Goal: Task Accomplishment & Management: Manage account settings

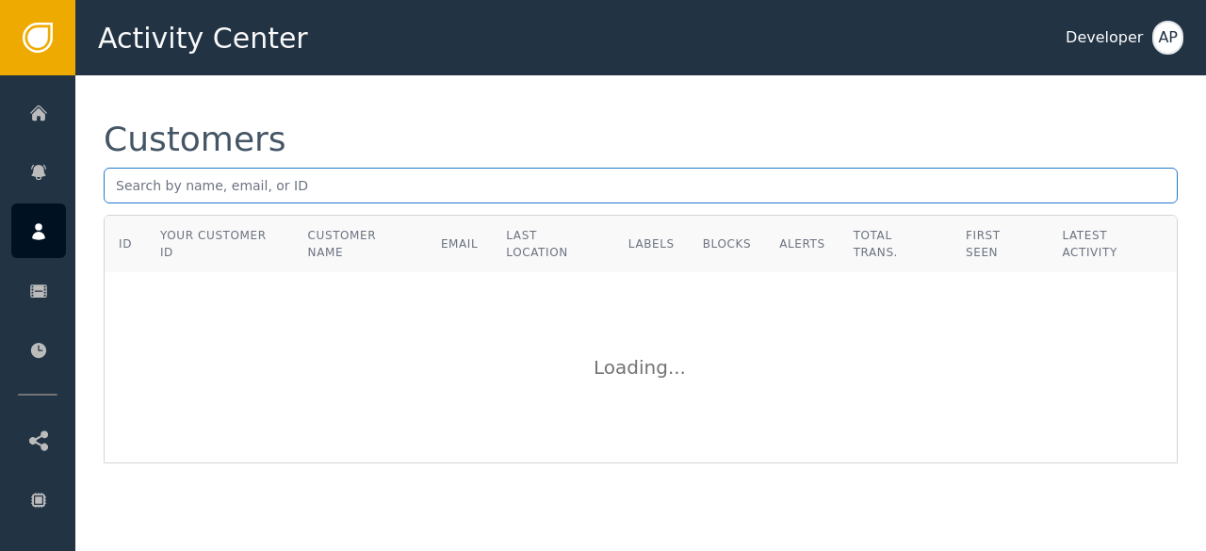
click at [188, 182] on input "text" at bounding box center [641, 186] width 1074 height 36
paste input "[EMAIL_ADDRESS][DOMAIN_NAME]"
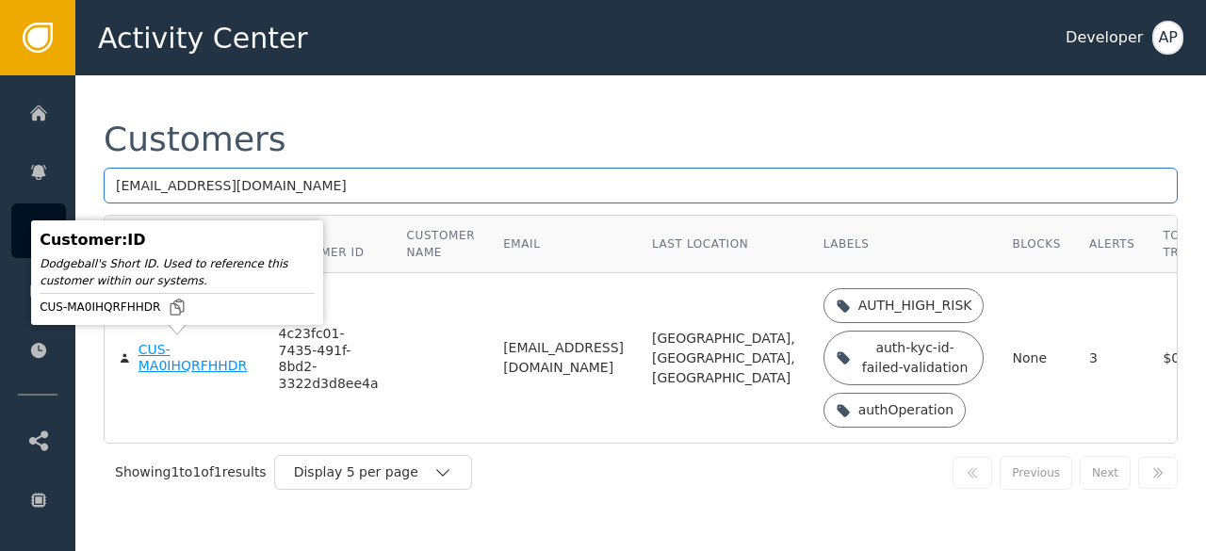
type input "[EMAIL_ADDRESS][DOMAIN_NAME]"
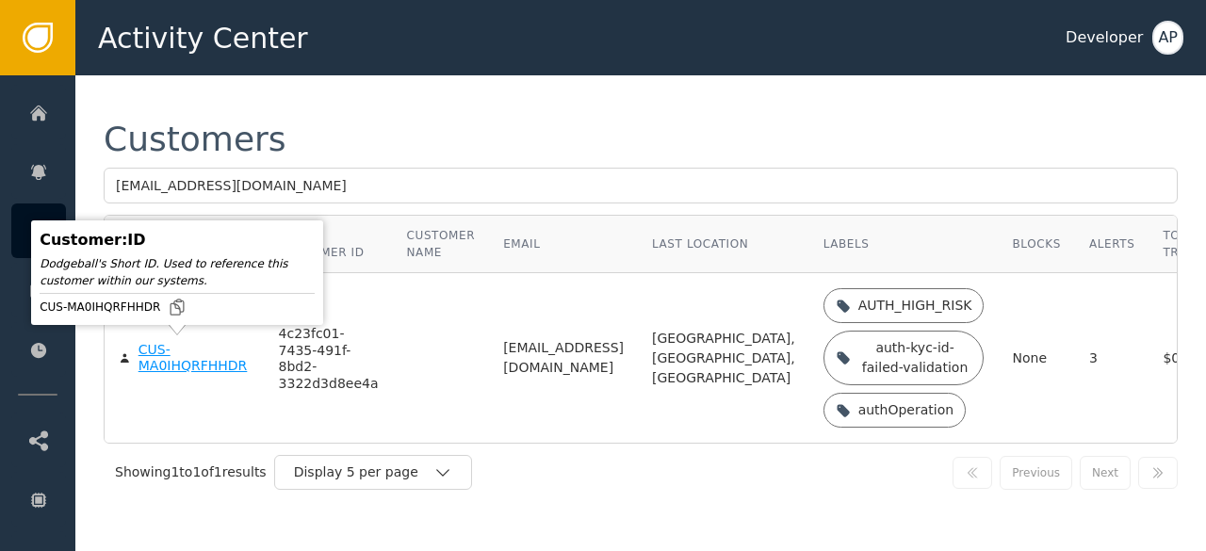
click at [155, 359] on div "CUS-MA0IHQRFHHDR" at bounding box center [195, 358] width 112 height 33
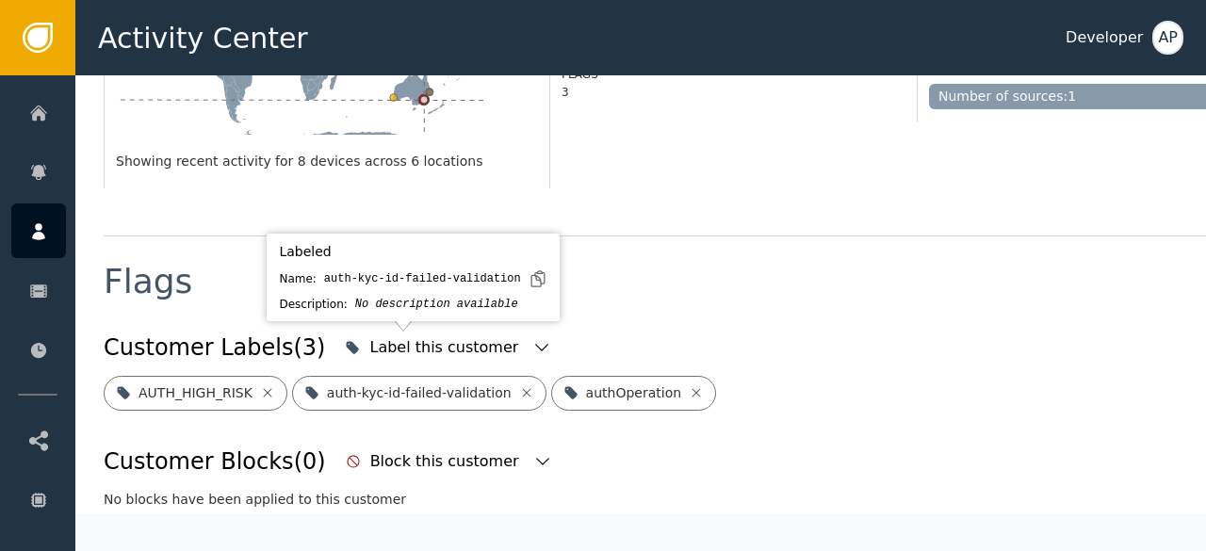
scroll to position [584, 0]
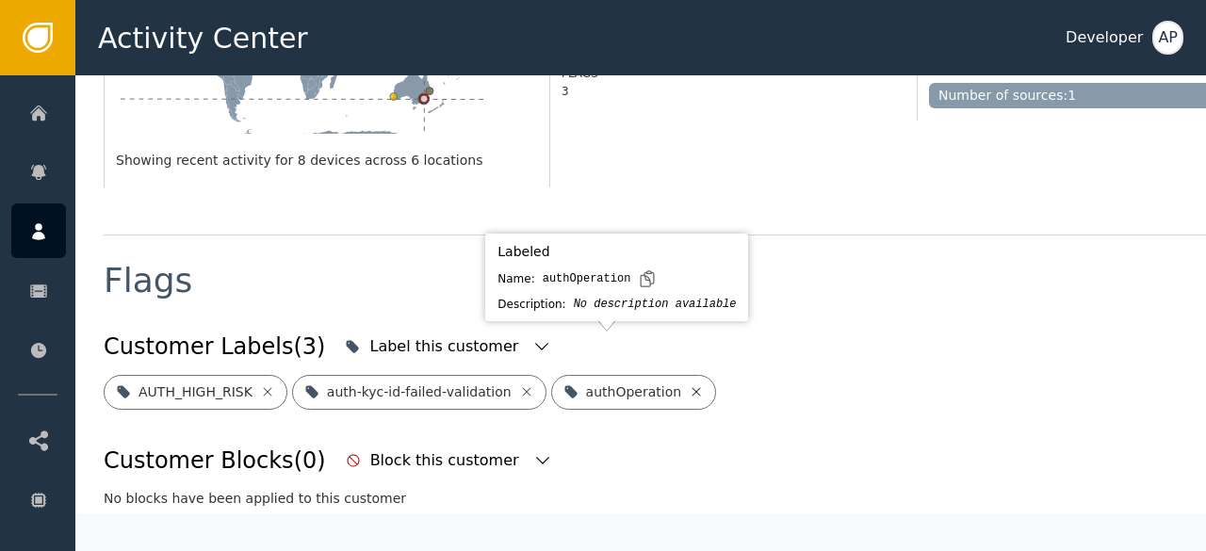
click at [689, 384] on icon at bounding box center [696, 391] width 15 height 15
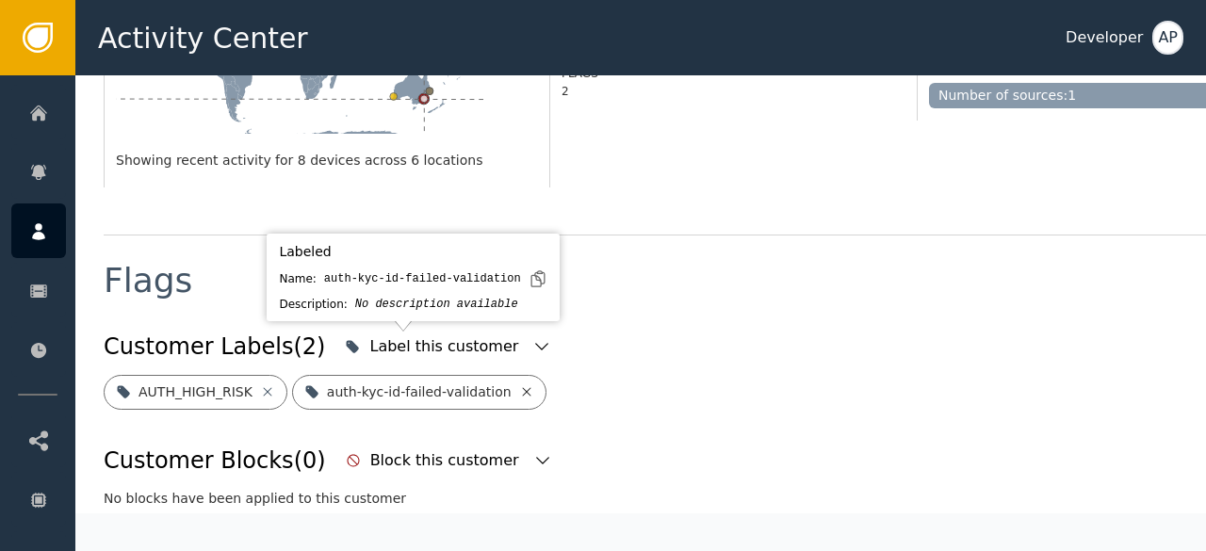
click at [519, 384] on icon at bounding box center [526, 391] width 15 height 15
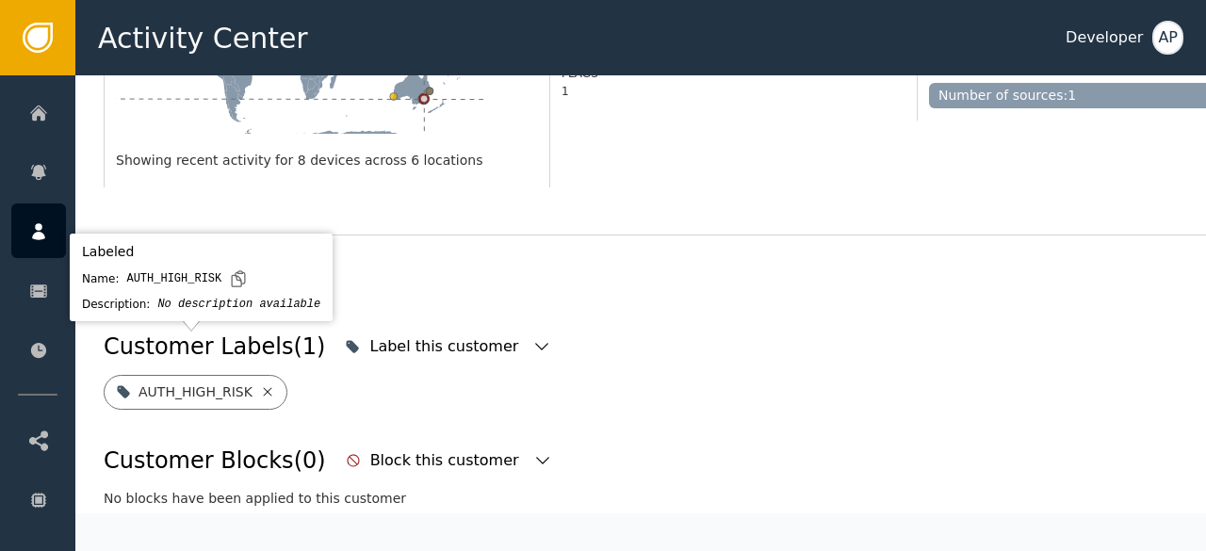
click at [263, 384] on icon at bounding box center [267, 391] width 15 height 15
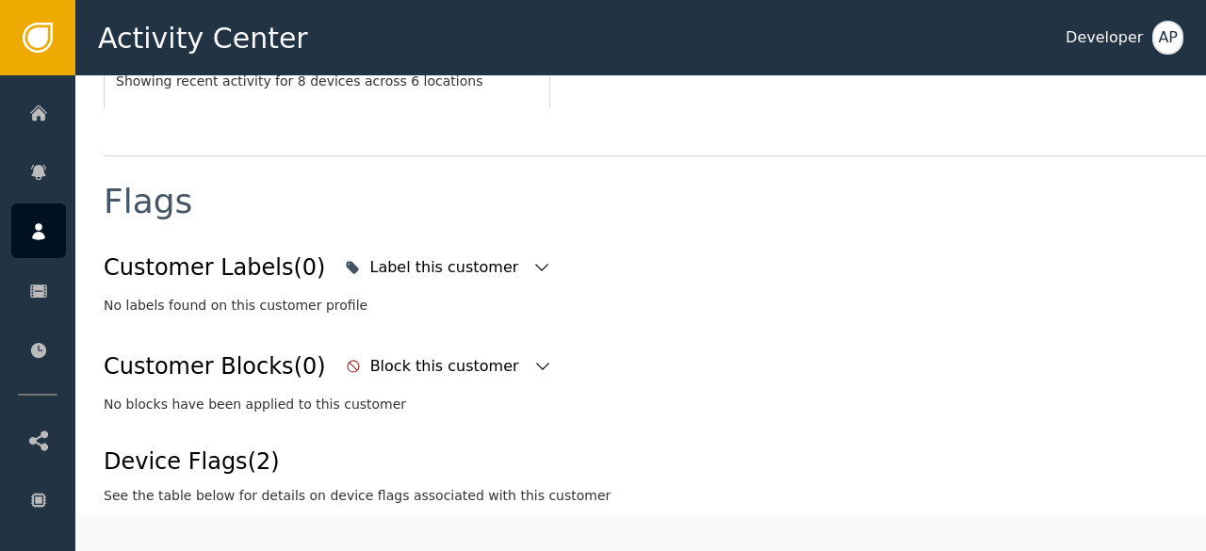
scroll to position [664, 0]
click at [532, 257] on icon "button" at bounding box center [541, 266] width 19 height 19
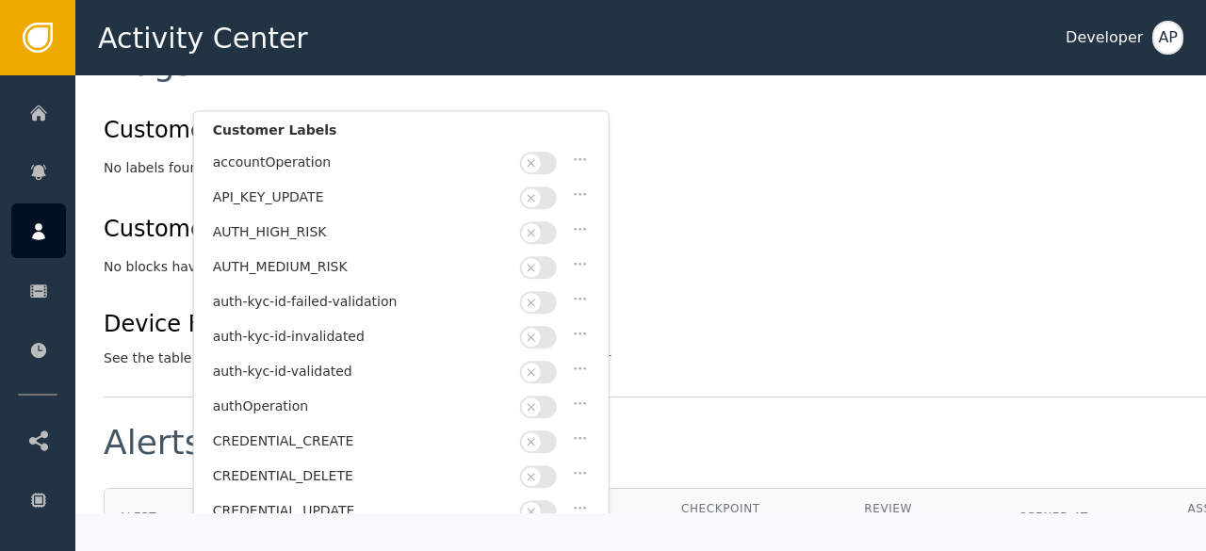
scroll to position [803, 0]
click at [547, 359] on button "button" at bounding box center [538, 370] width 37 height 23
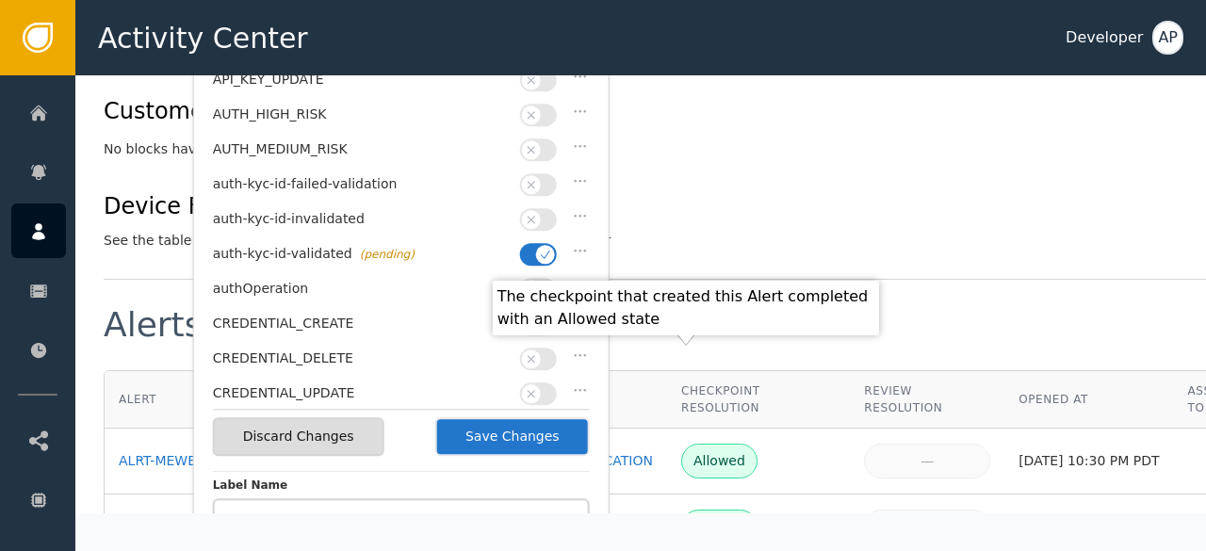
scroll to position [955, 0]
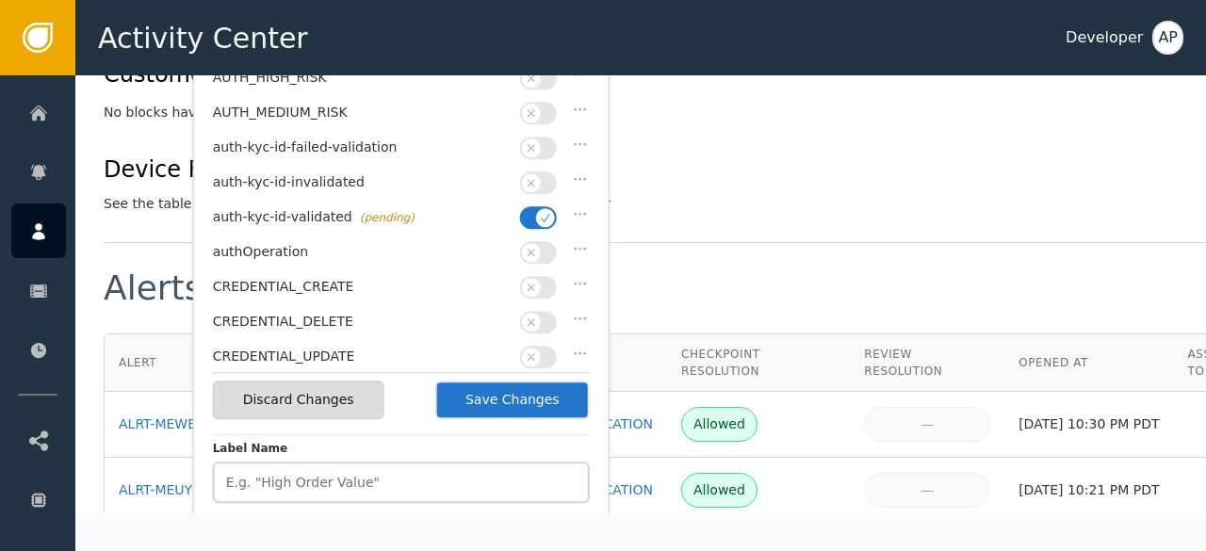
click at [543, 393] on button "Save Changes" at bounding box center [512, 400] width 155 height 39
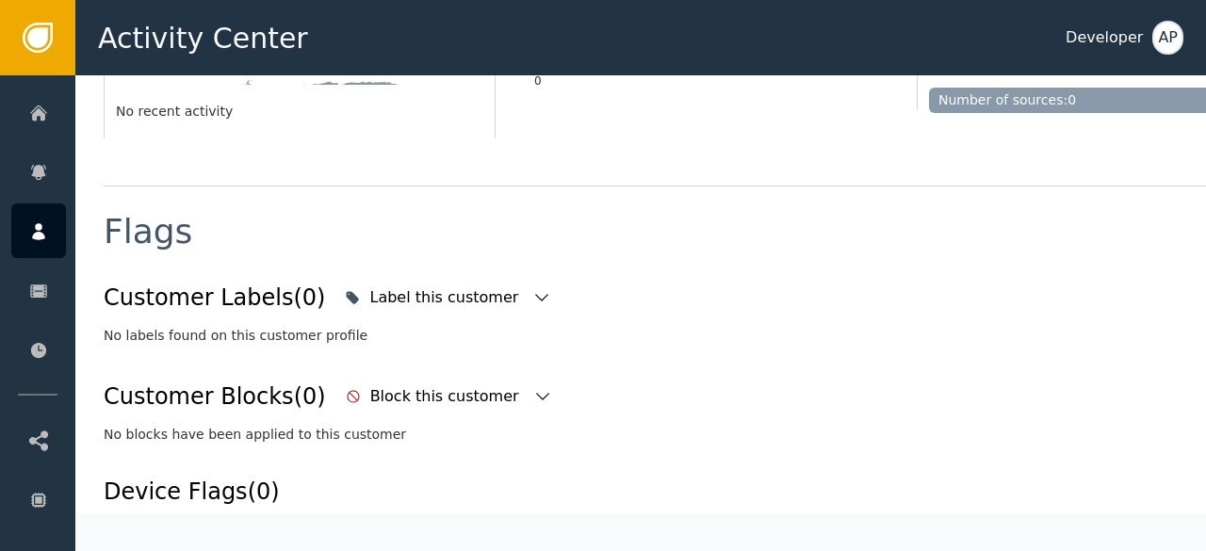
scroll to position [612, 0]
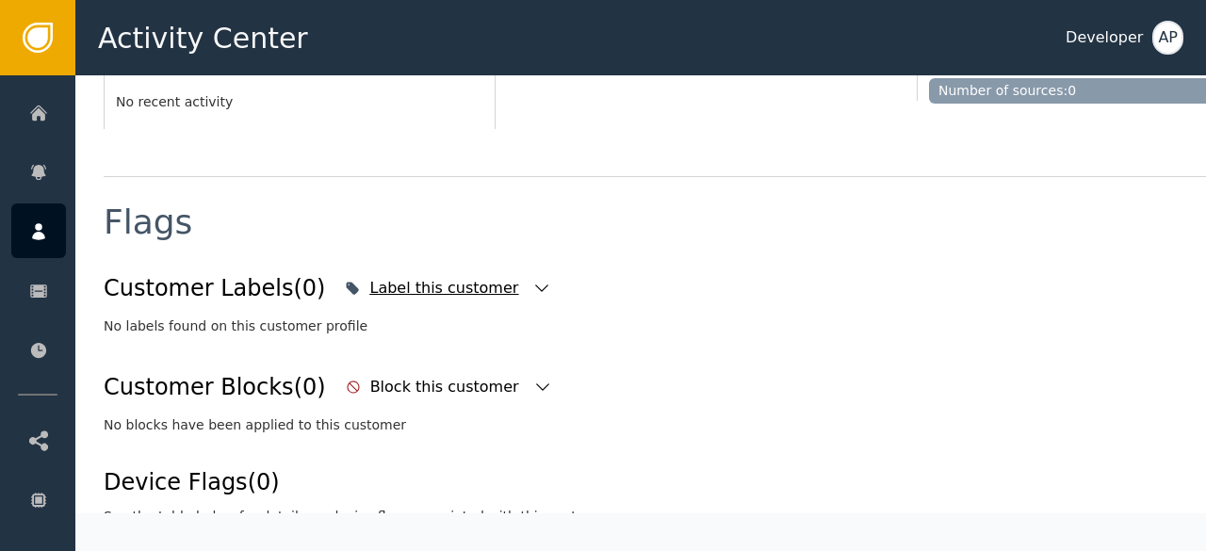
click at [532, 285] on icon "button" at bounding box center [541, 288] width 19 height 19
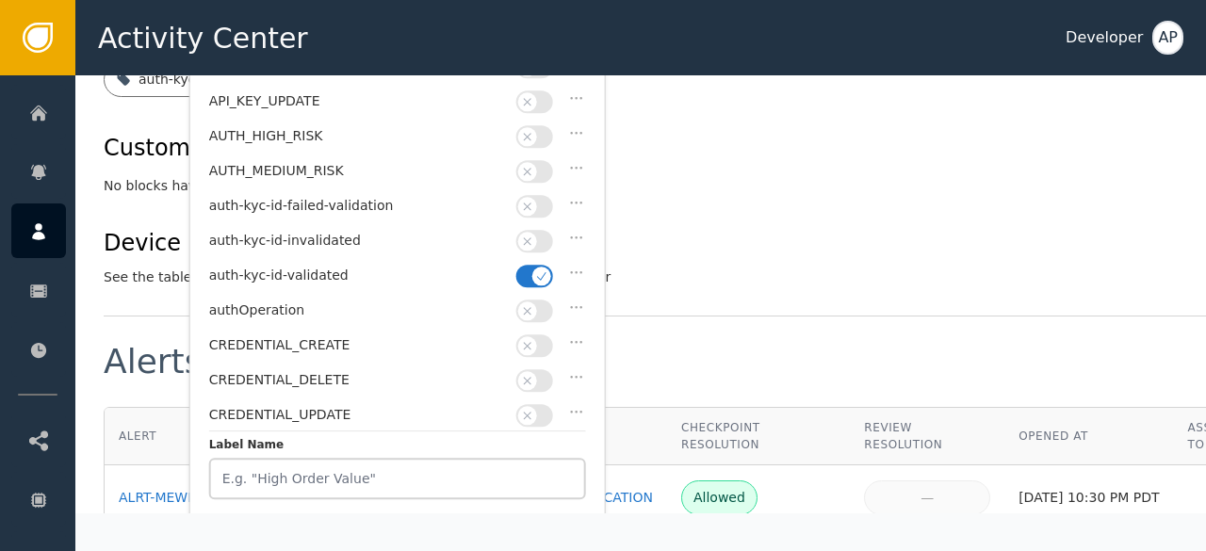
scroll to position [895, 0]
click at [744, 228] on div "Device Flags (2) See the table below for details on device flags associated wit…" at bounding box center [695, 258] width 1182 height 61
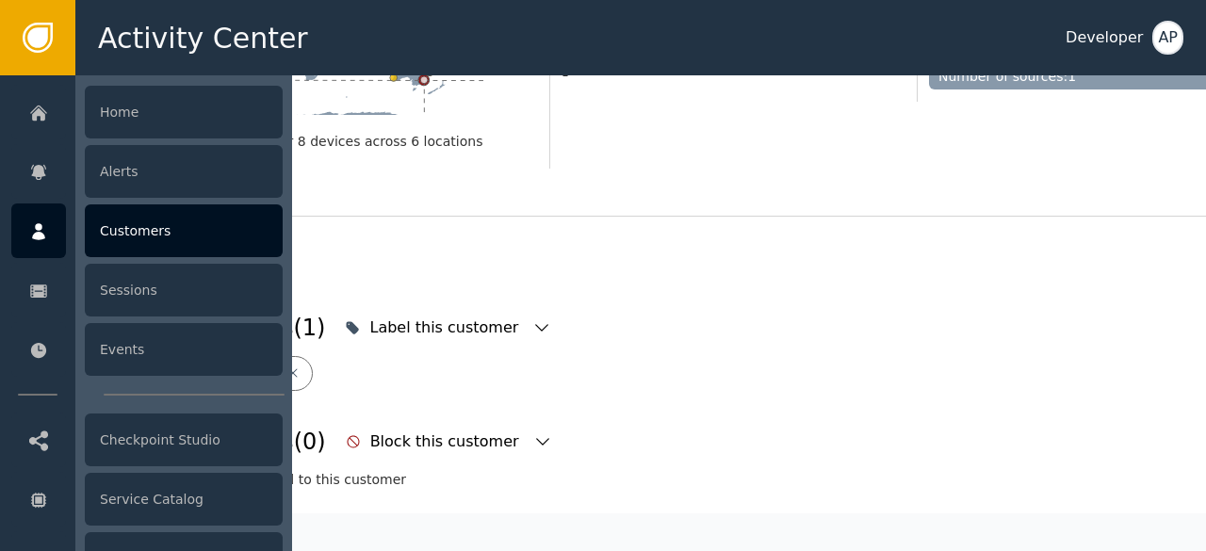
click at [106, 229] on div "Customers" at bounding box center [184, 230] width 198 height 53
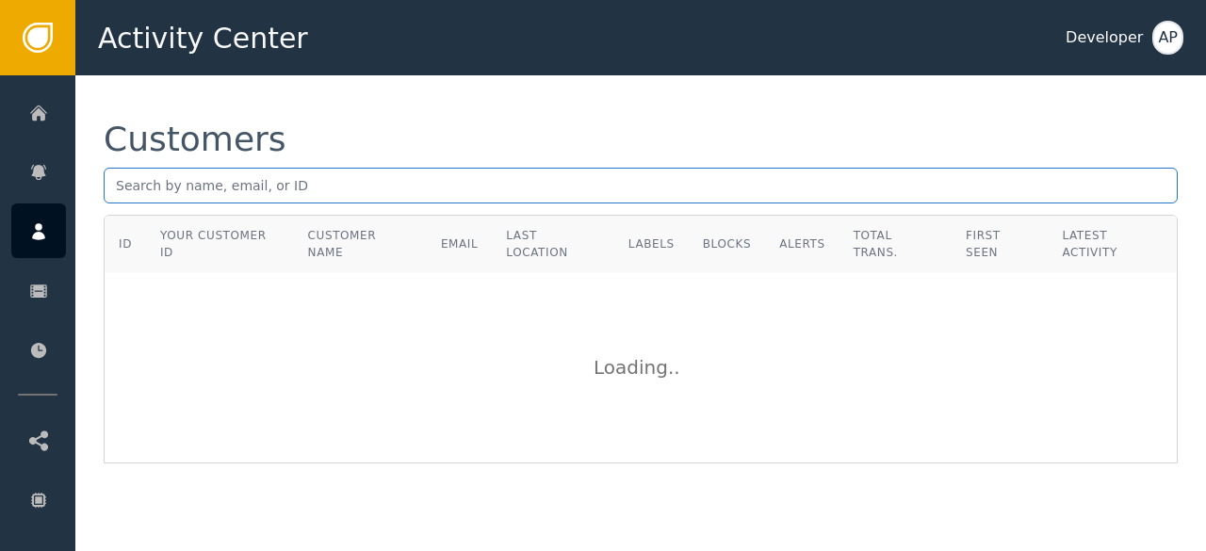
click at [118, 172] on input "text" at bounding box center [641, 186] width 1074 height 36
type input "jmone2017"
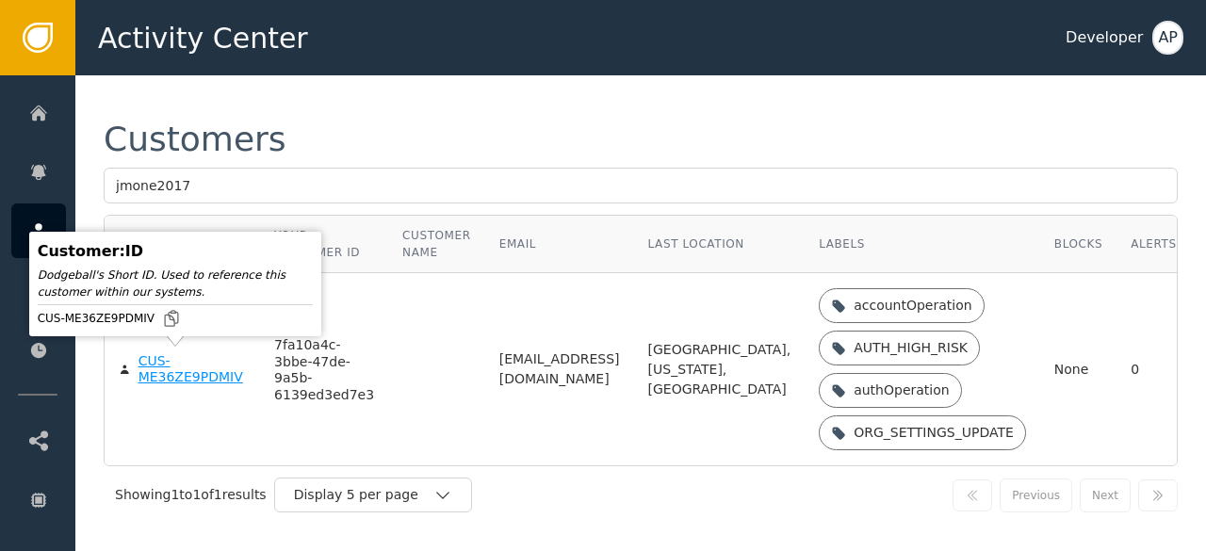
click at [158, 363] on div "CUS-ME36ZE9PDMIV" at bounding box center [192, 369] width 107 height 33
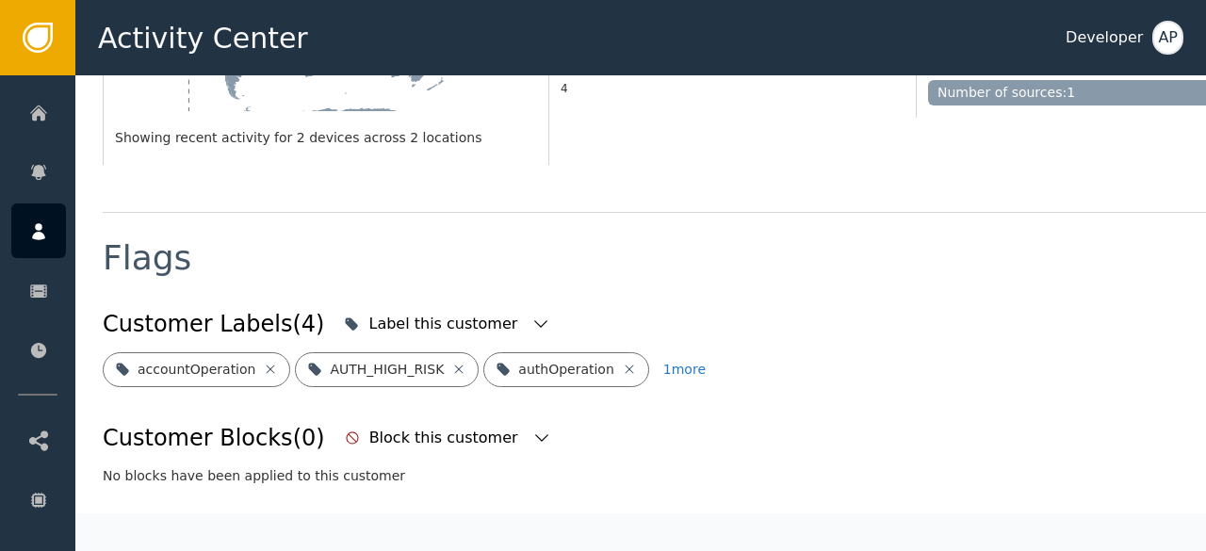
scroll to position [588, 1]
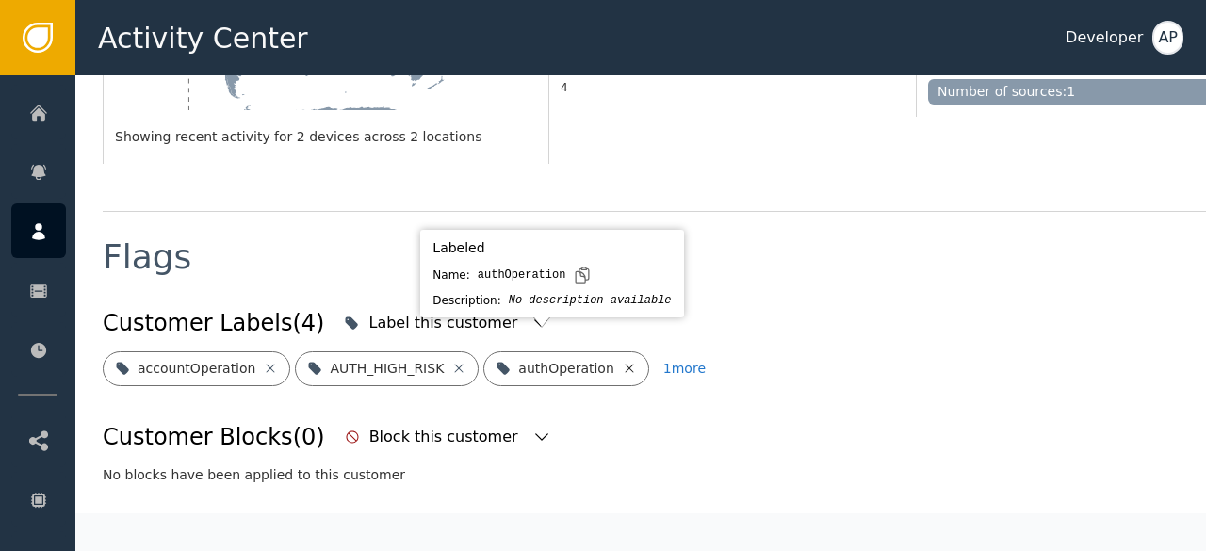
click at [622, 361] on icon at bounding box center [629, 368] width 15 height 15
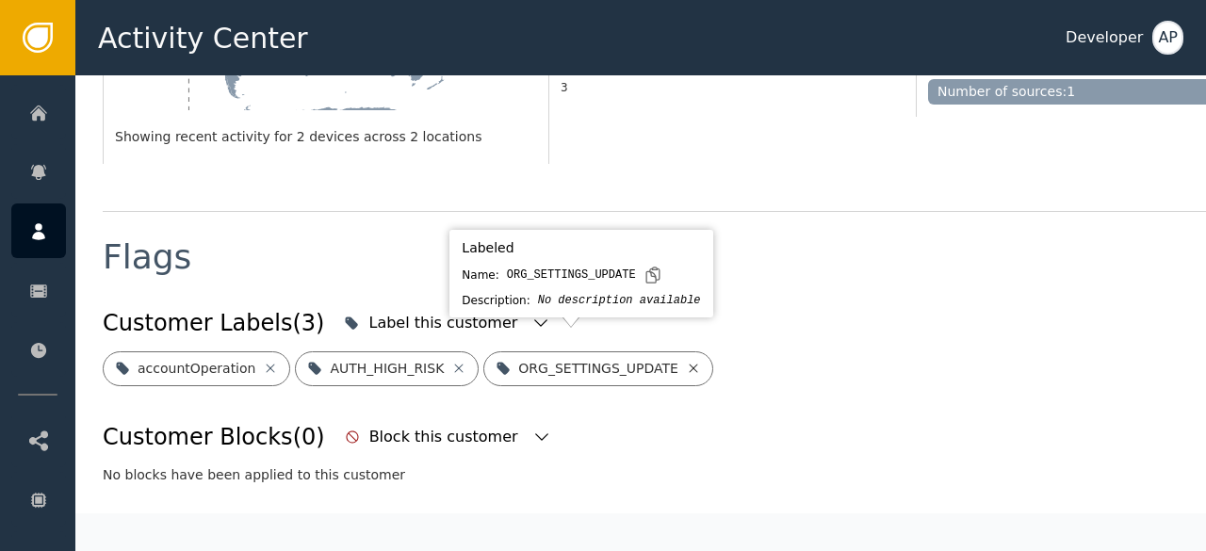
click at [686, 361] on icon at bounding box center [693, 368] width 15 height 15
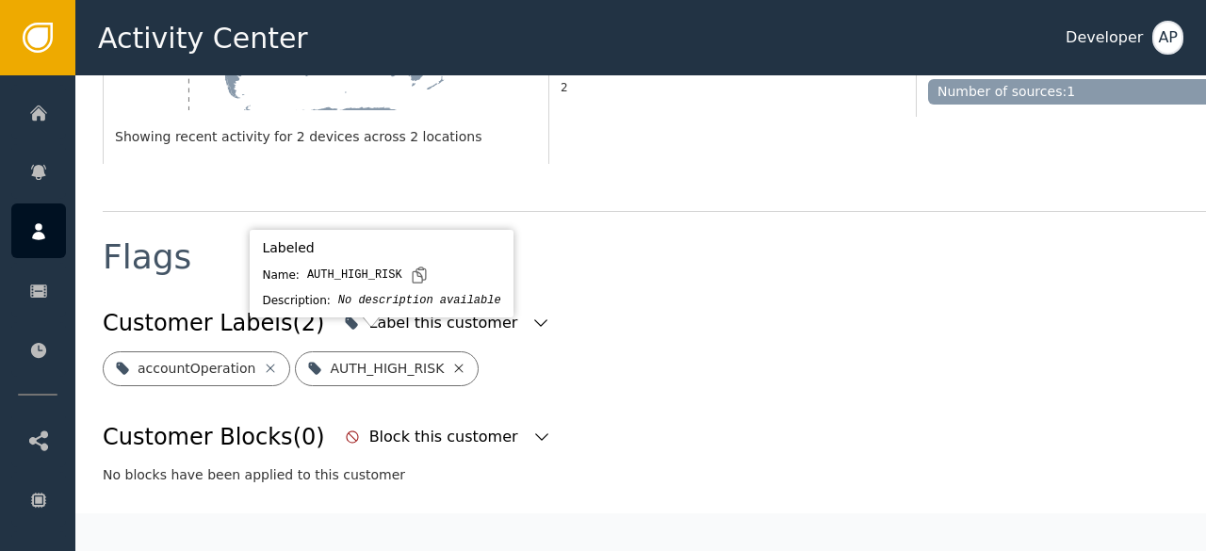
click at [451, 361] on icon at bounding box center [458, 368] width 15 height 15
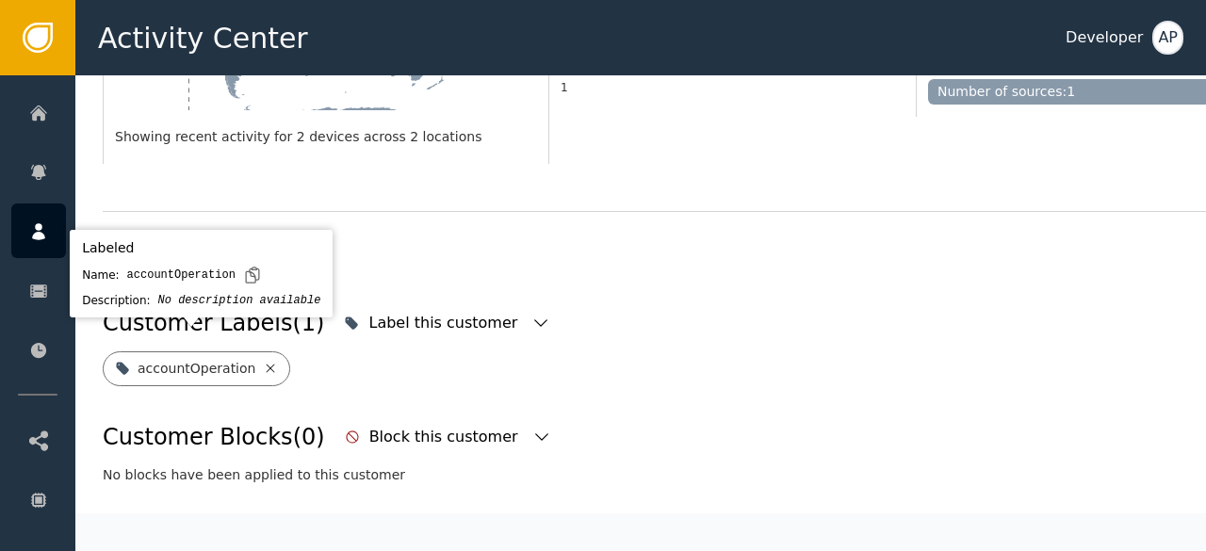
click at [263, 361] on icon at bounding box center [270, 368] width 15 height 15
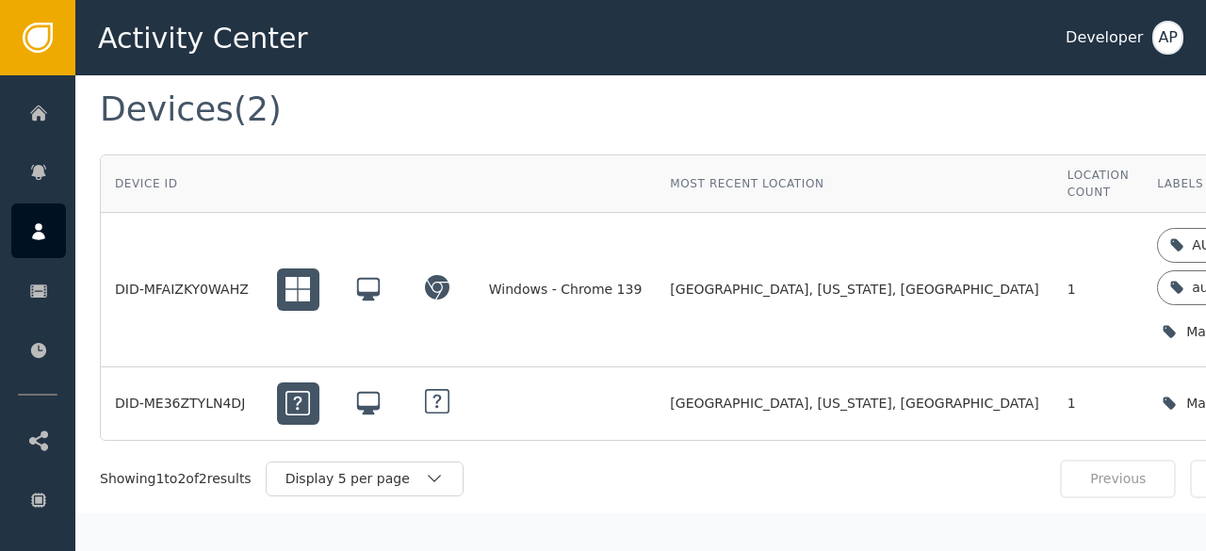
scroll to position [1466, 93]
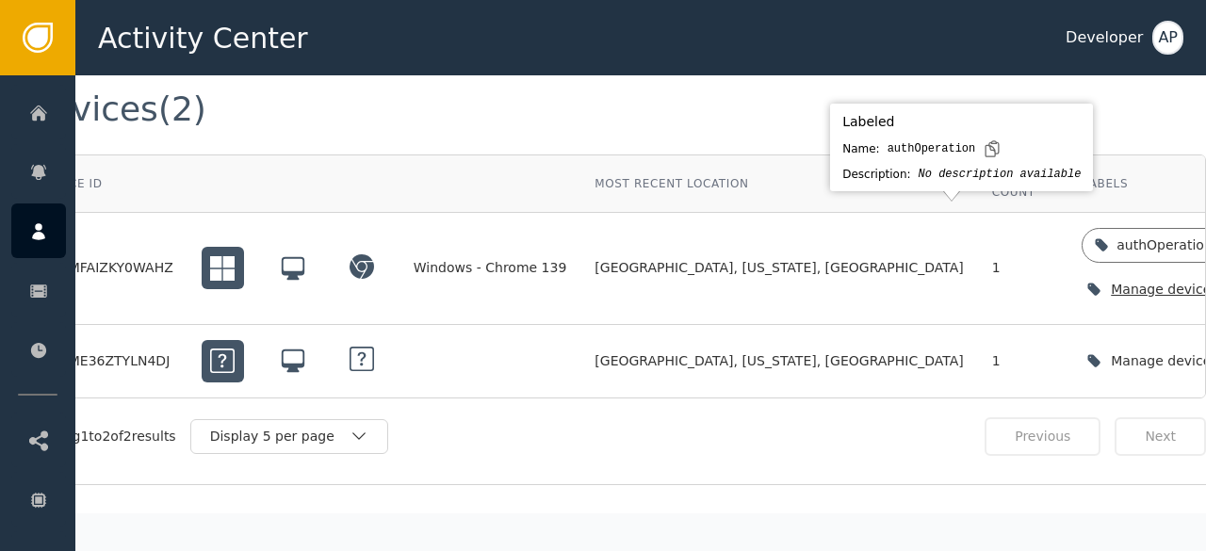
click at [1205, 237] on icon at bounding box center [1227, 244] width 15 height 15
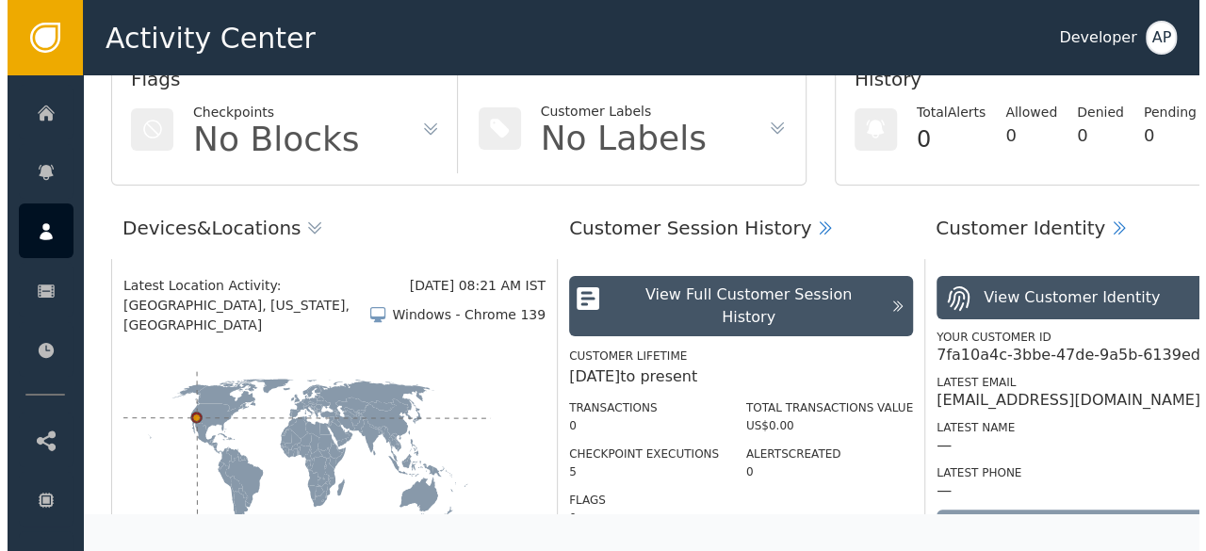
scroll to position [0, 0]
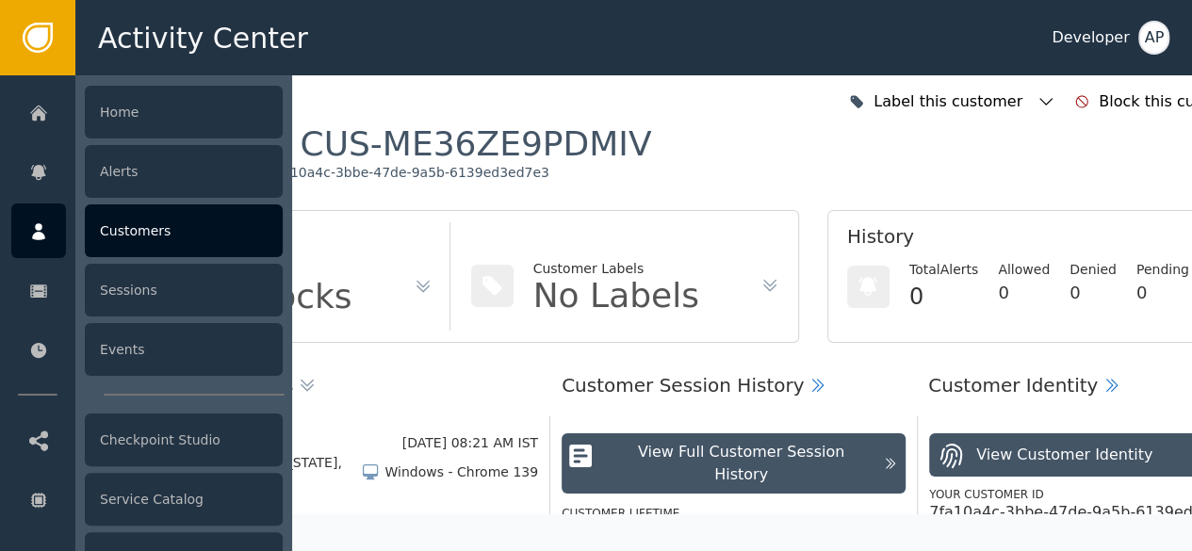
click at [122, 231] on div "Customers" at bounding box center [184, 230] width 198 height 53
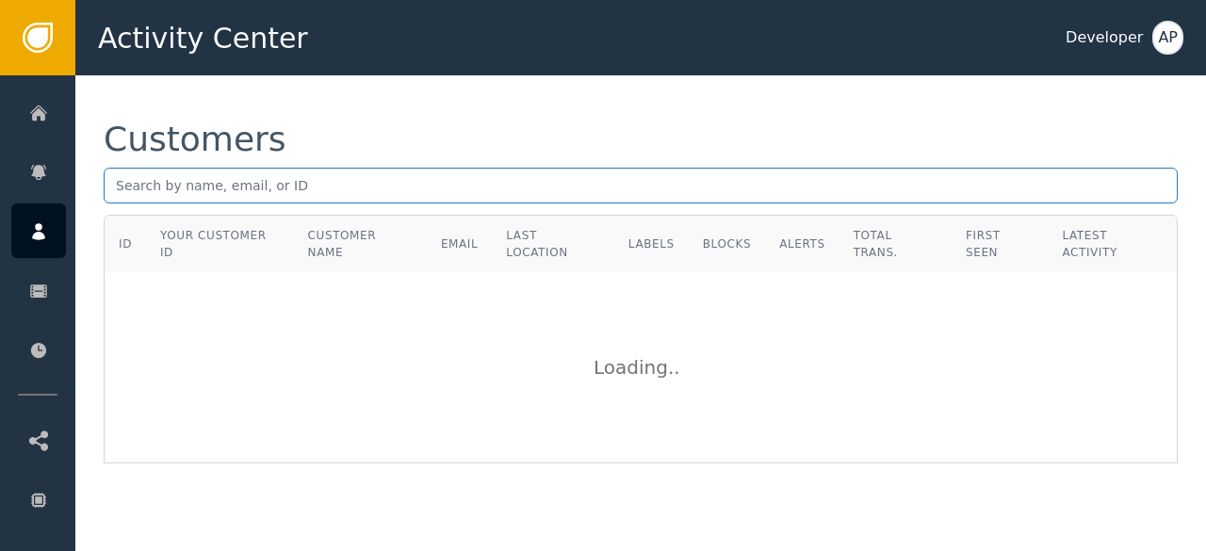
click at [121, 189] on input "text" at bounding box center [641, 186] width 1074 height 36
paste input "[EMAIL_ADDRESS][DOMAIN_NAME]"
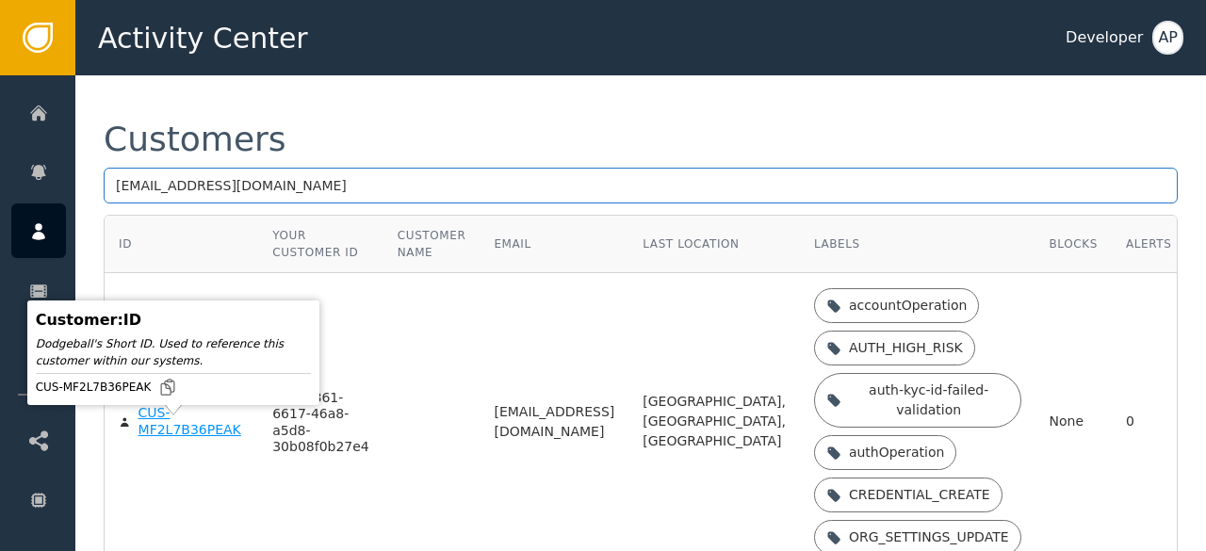
type input "[EMAIL_ADDRESS][DOMAIN_NAME]"
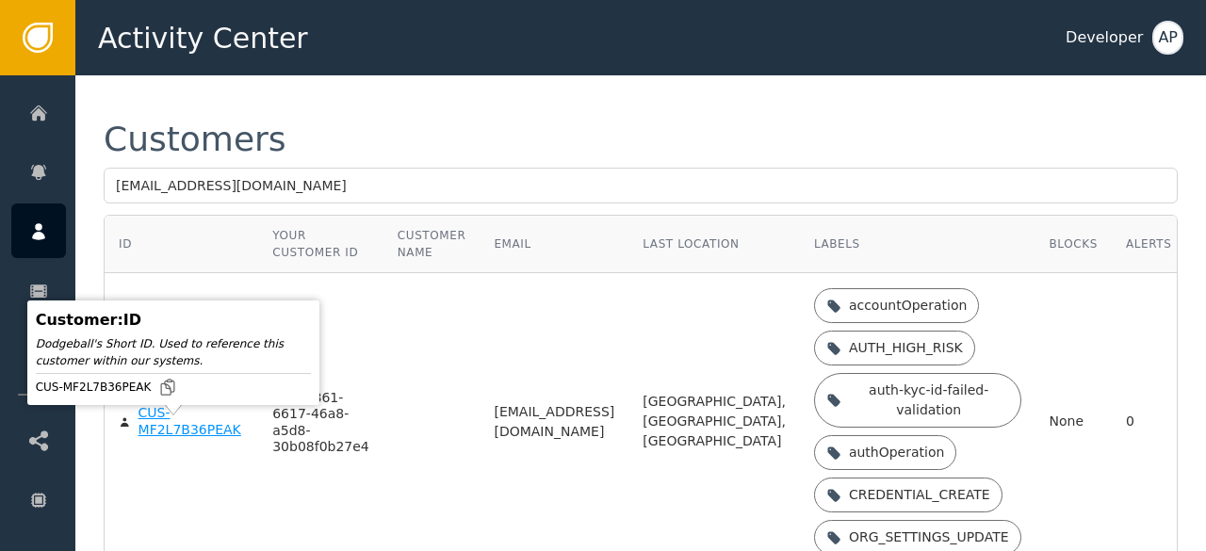
click at [164, 438] on div "CUS-MF2L7B36PEAK" at bounding box center [192, 421] width 106 height 33
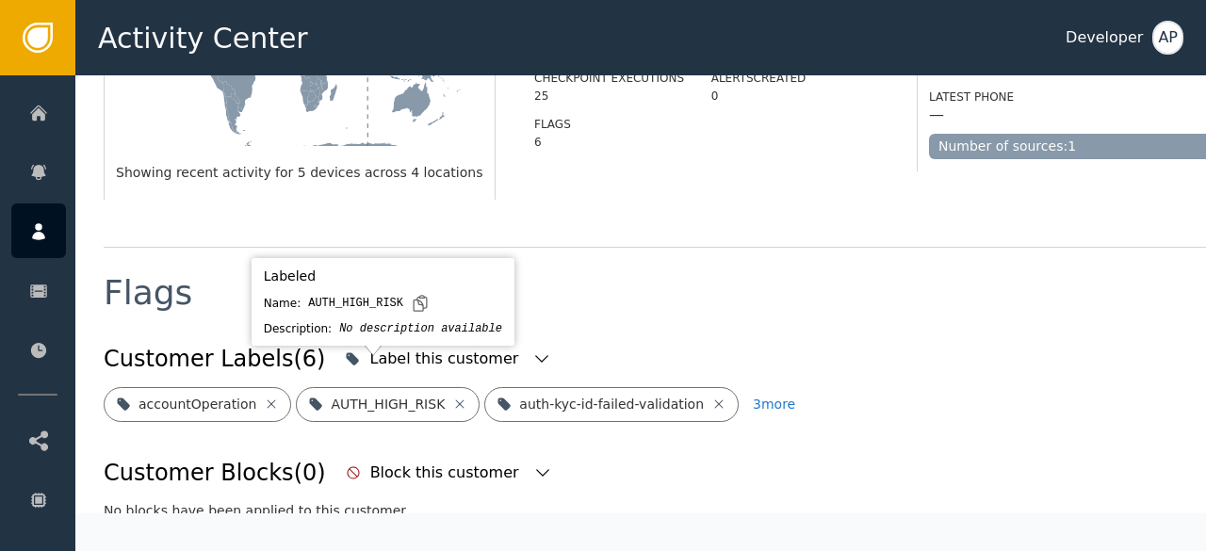
scroll to position [624, 0]
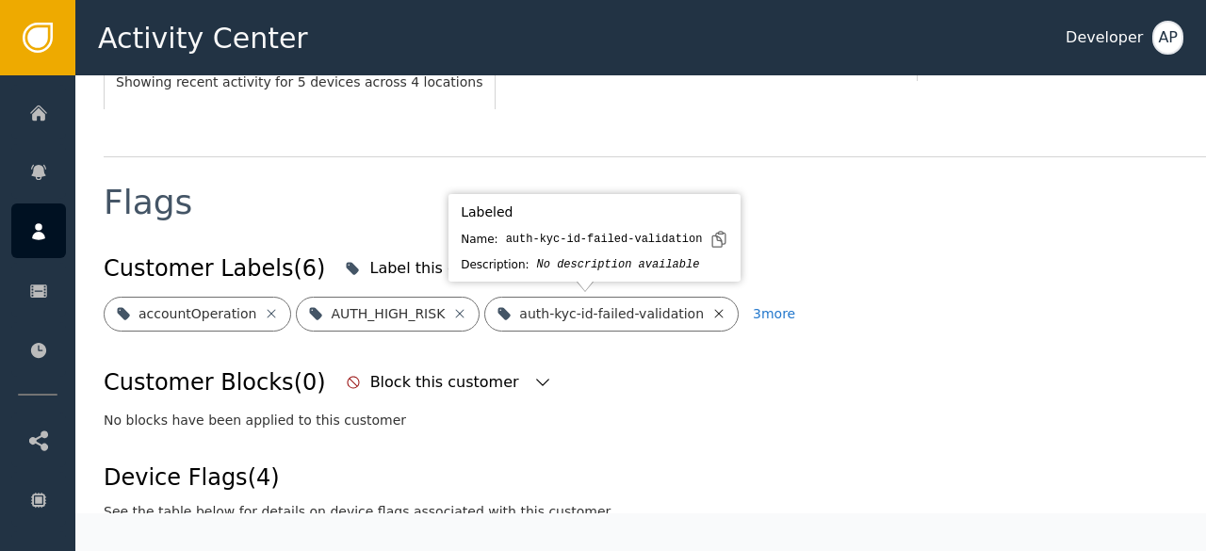
click at [715, 310] on icon at bounding box center [719, 313] width 8 height 8
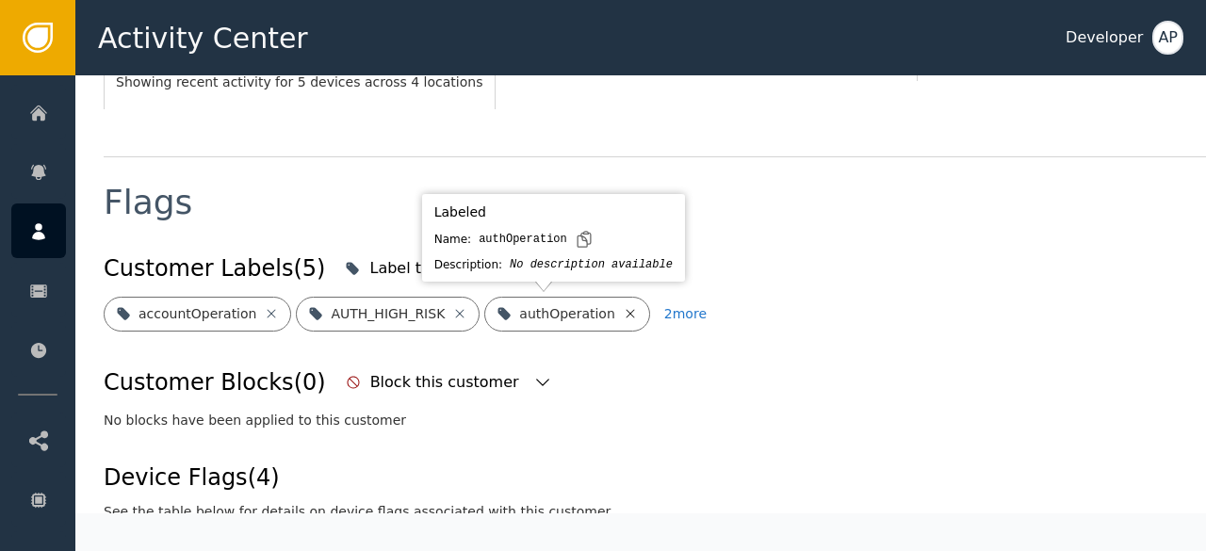
click at [623, 318] on icon at bounding box center [630, 313] width 15 height 15
click at [668, 315] on icon at bounding box center [675, 313] width 15 height 15
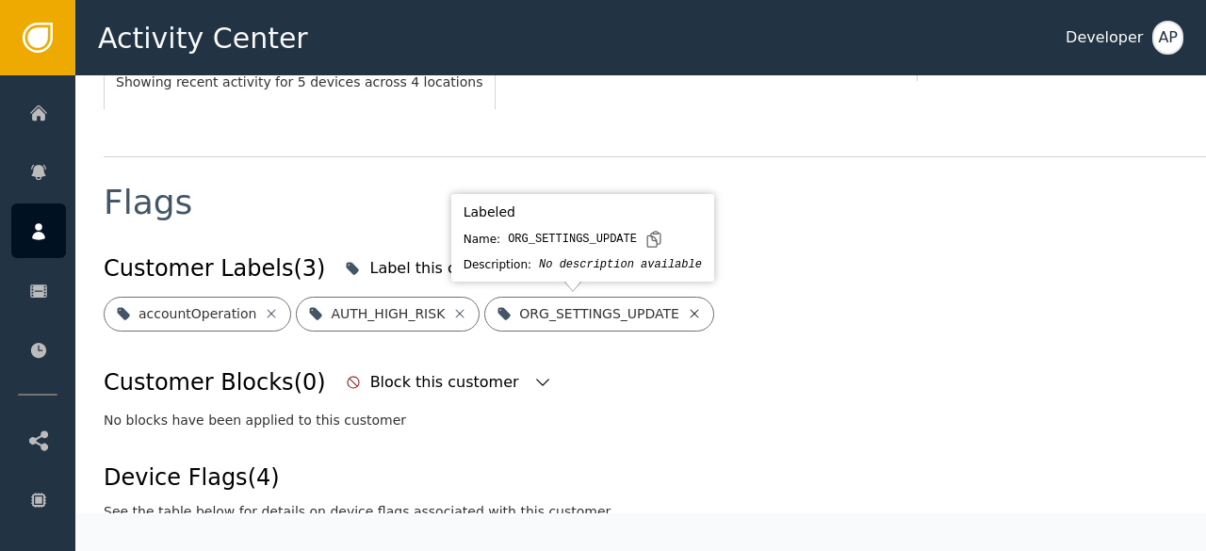
click at [687, 312] on icon at bounding box center [694, 313] width 15 height 15
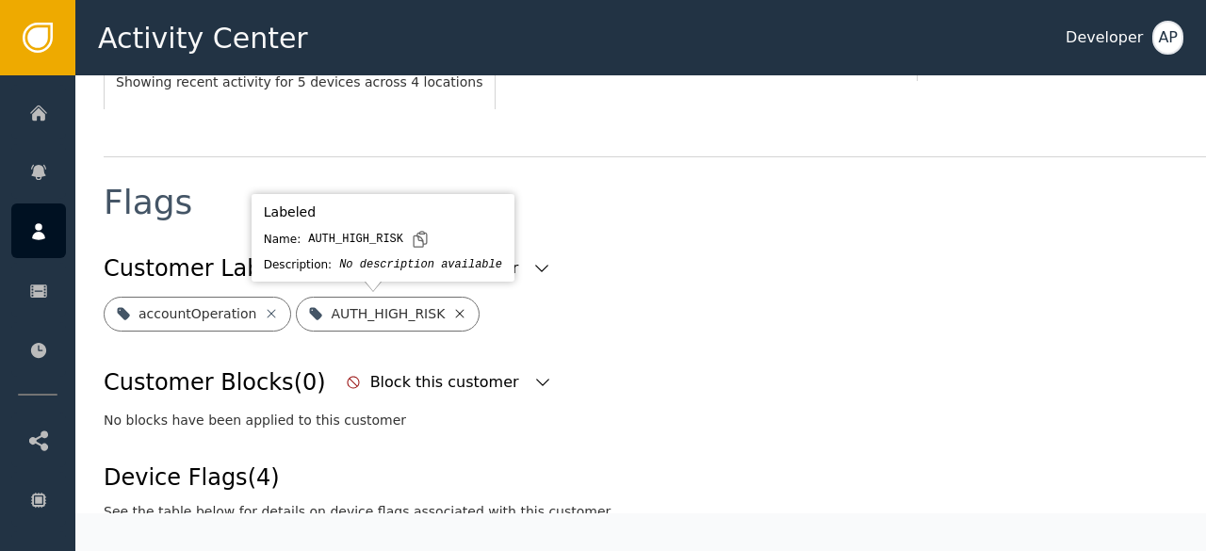
click at [456, 312] on icon at bounding box center [460, 313] width 8 height 8
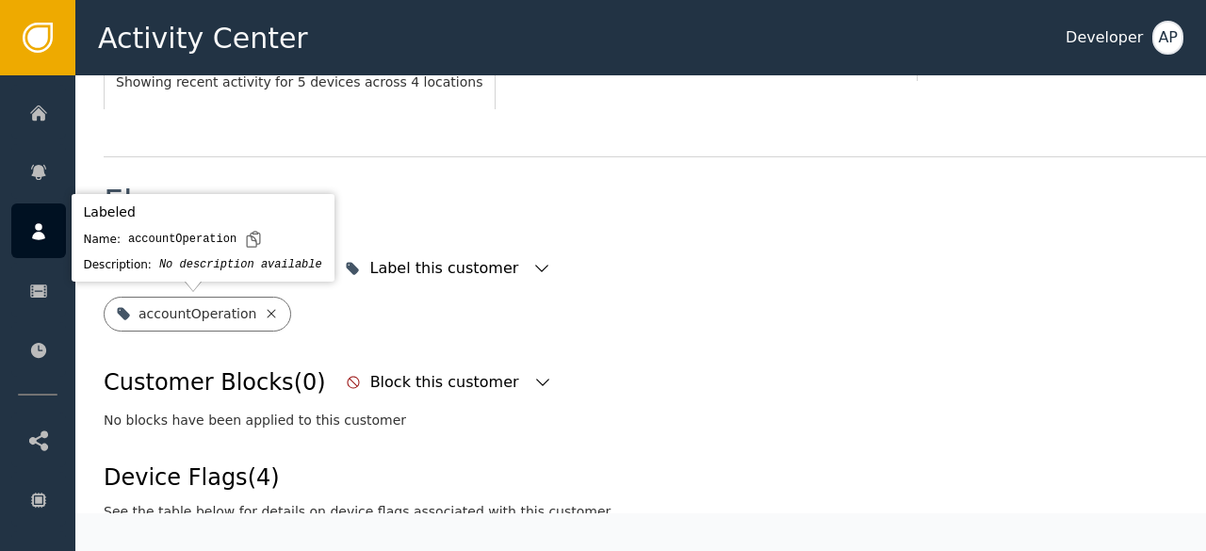
click at [264, 316] on icon at bounding box center [271, 313] width 15 height 15
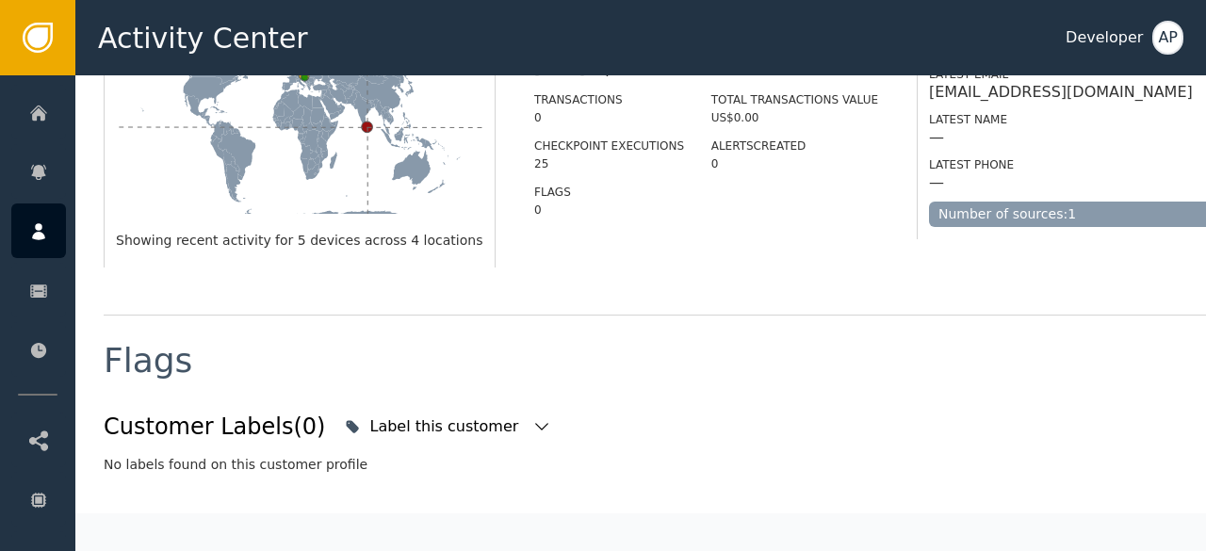
scroll to position [592, 0]
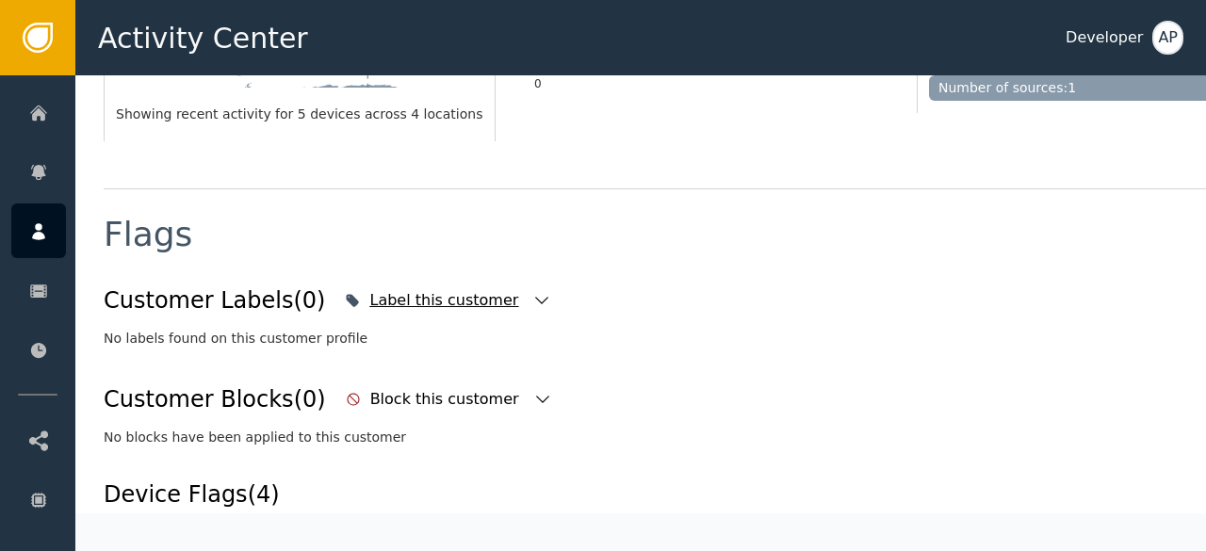
click at [532, 302] on icon "button" at bounding box center [541, 300] width 19 height 19
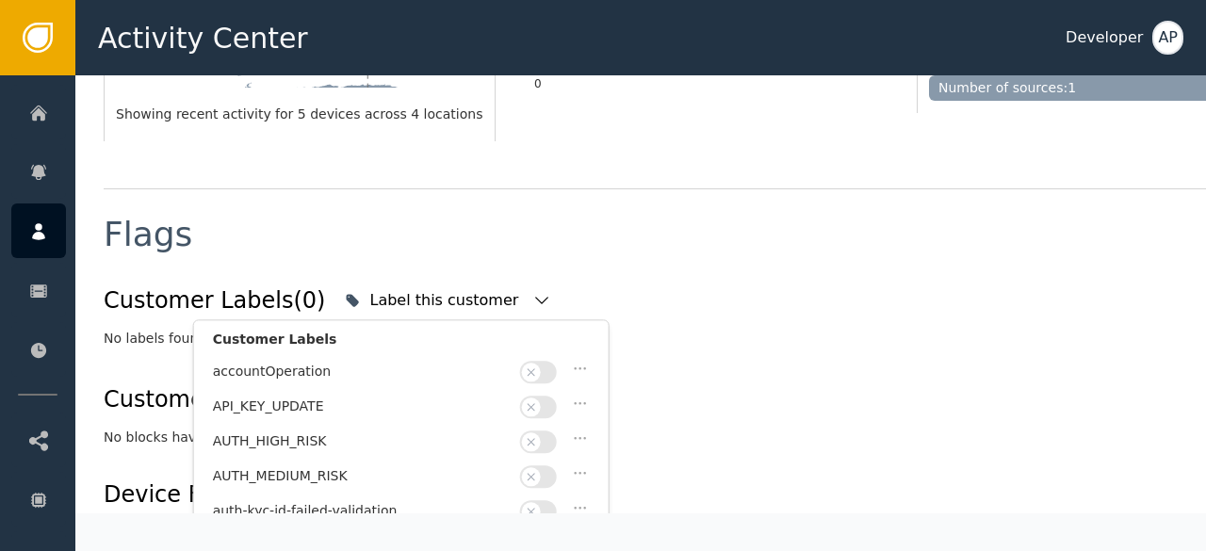
click at [651, 339] on div "No labels found on this customer profile" at bounding box center [695, 339] width 1182 height 20
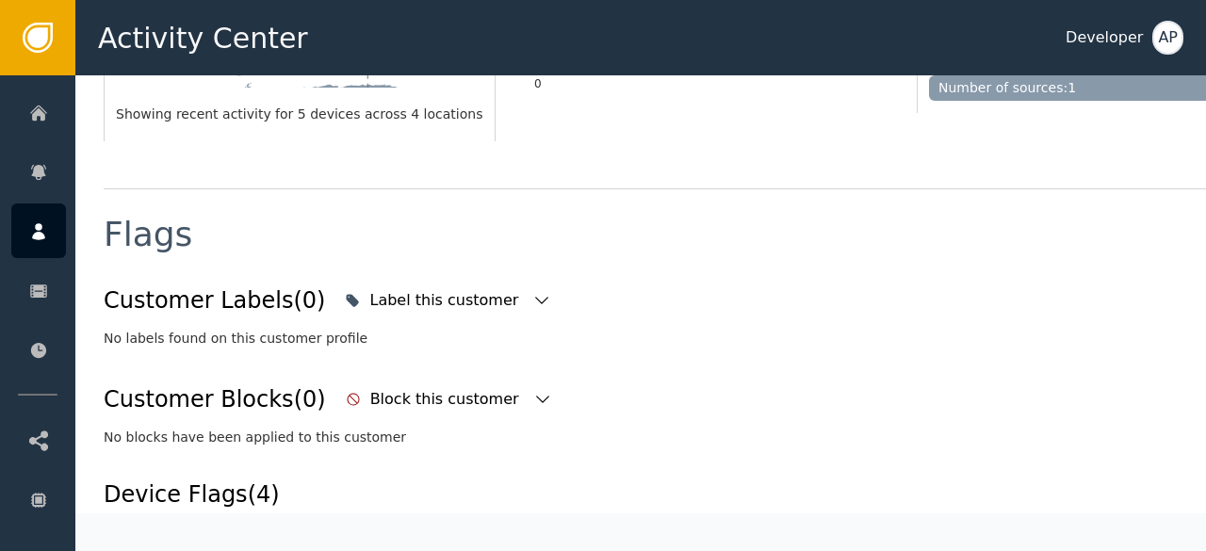
scroll to position [718, 0]
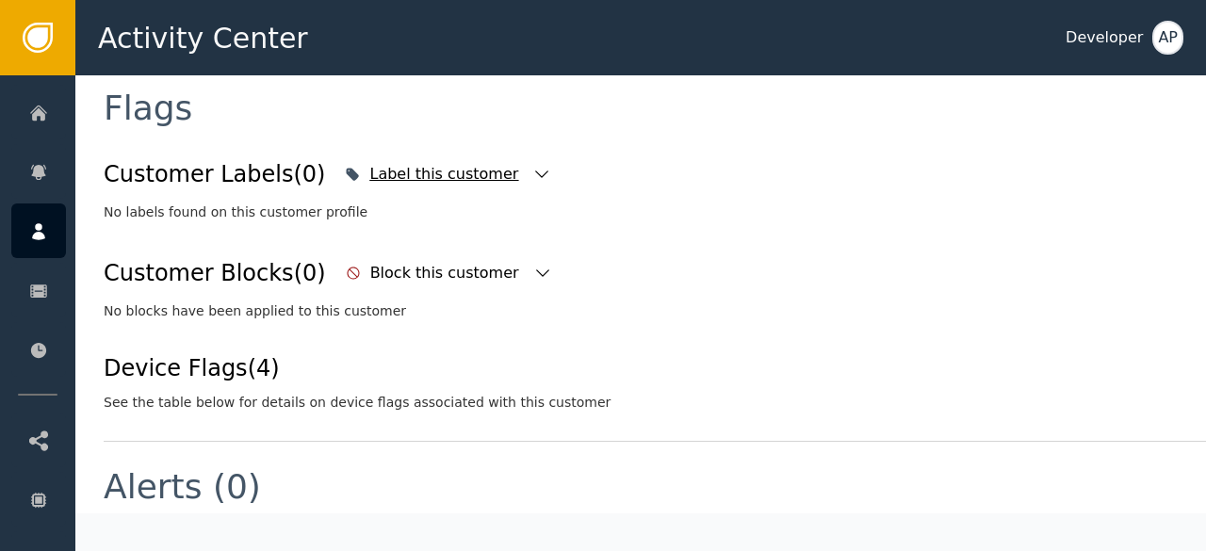
click at [464, 178] on div "Label this customer" at bounding box center [448, 174] width 216 height 41
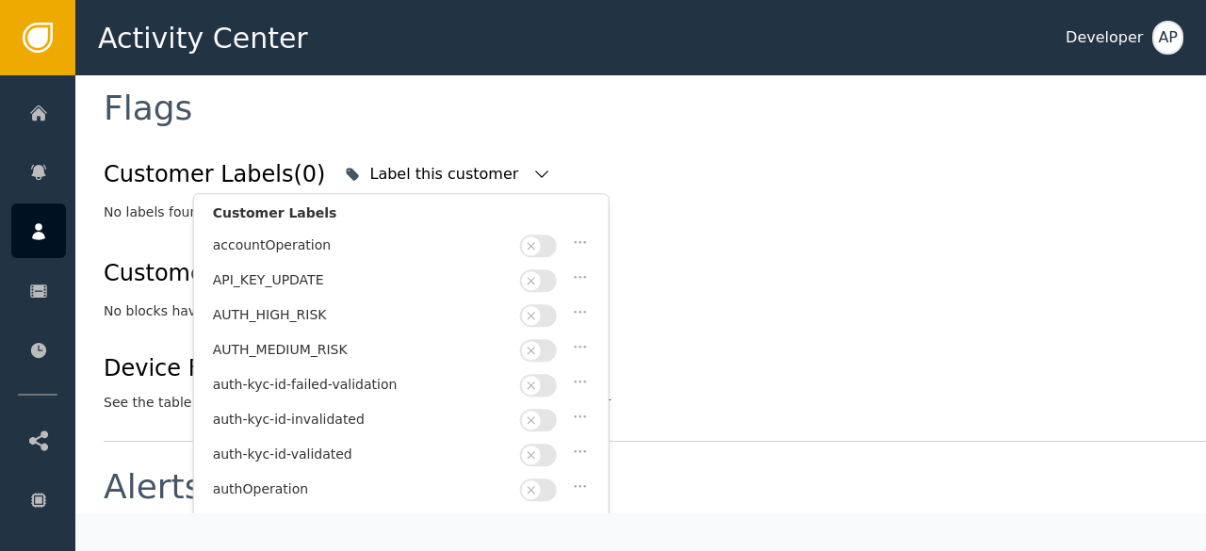
click at [543, 449] on button "button" at bounding box center [538, 455] width 37 height 23
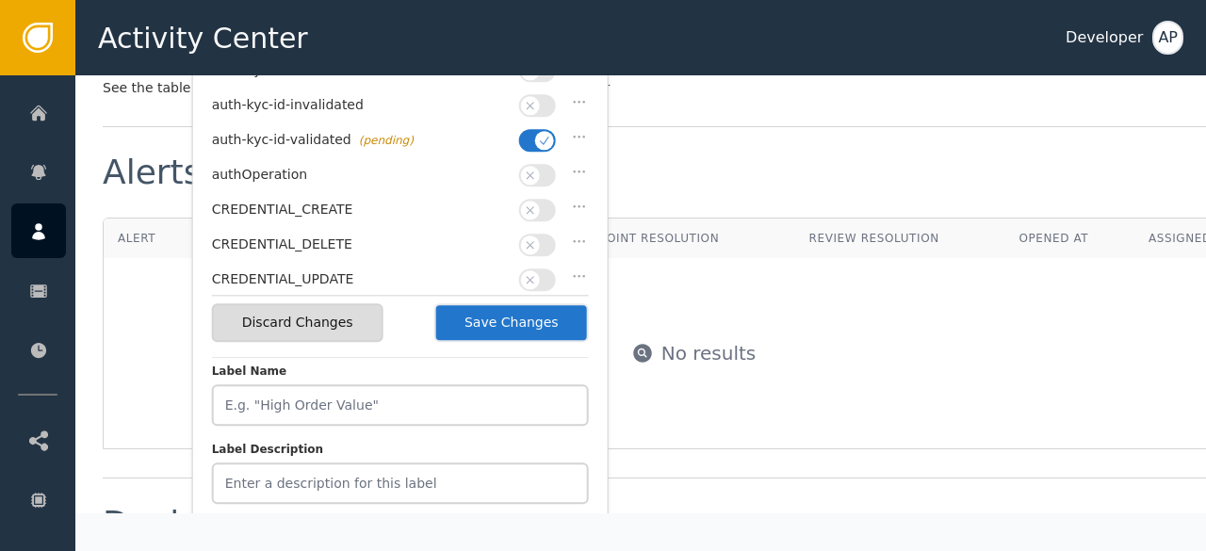
scroll to position [1033, 0]
click at [528, 322] on button "Save Changes" at bounding box center [512, 322] width 155 height 39
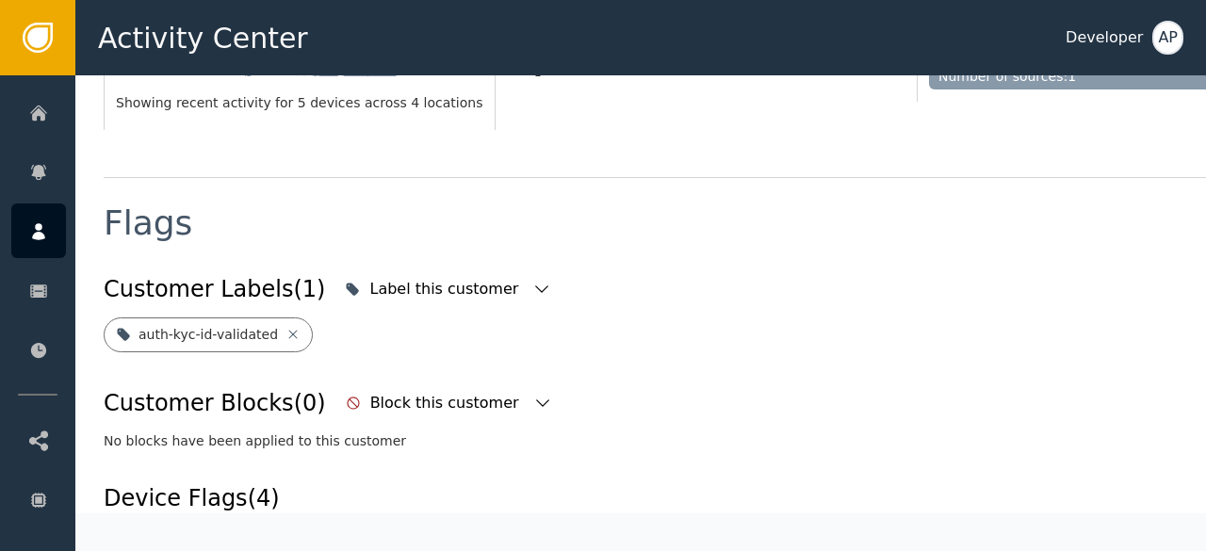
scroll to position [0, 0]
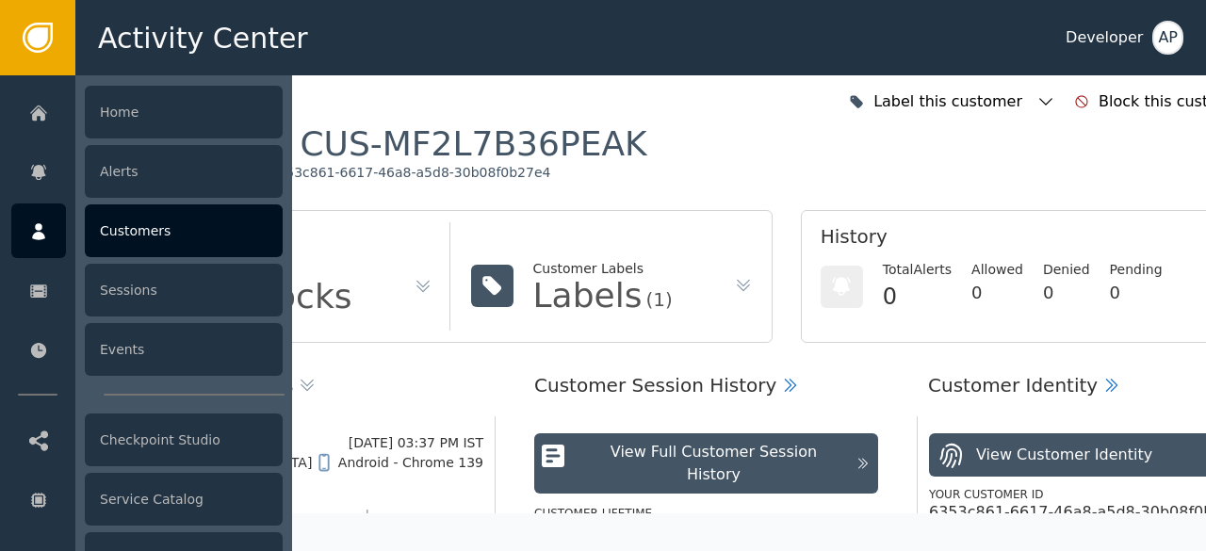
click at [114, 220] on div "Customers" at bounding box center [184, 230] width 198 height 53
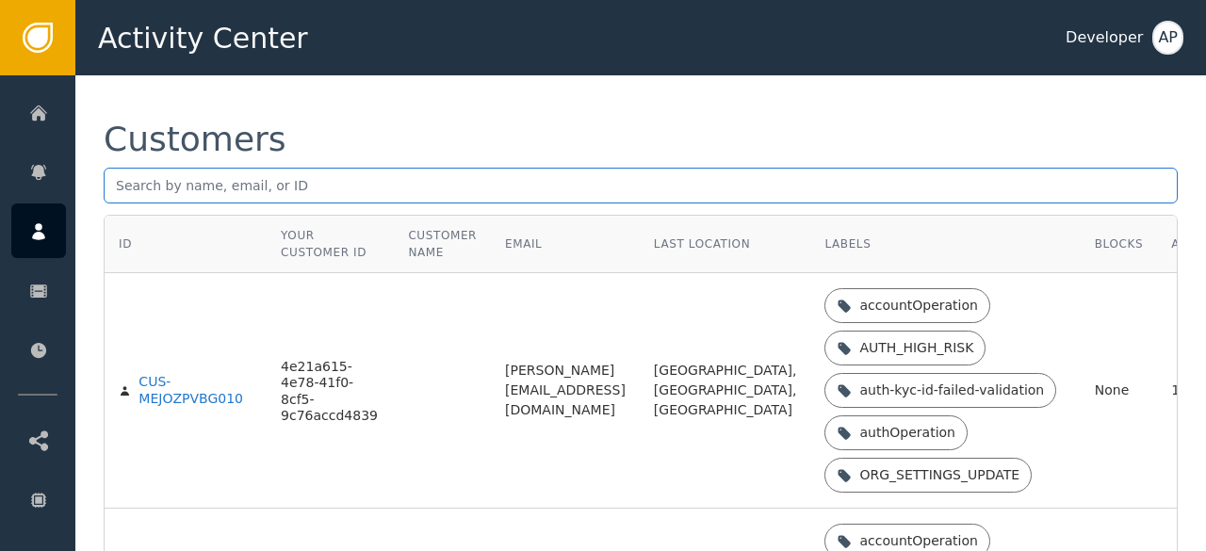
click at [120, 186] on input "text" at bounding box center [641, 186] width 1074 height 36
paste input "[EMAIL_ADDRESS][DOMAIN_NAME]"
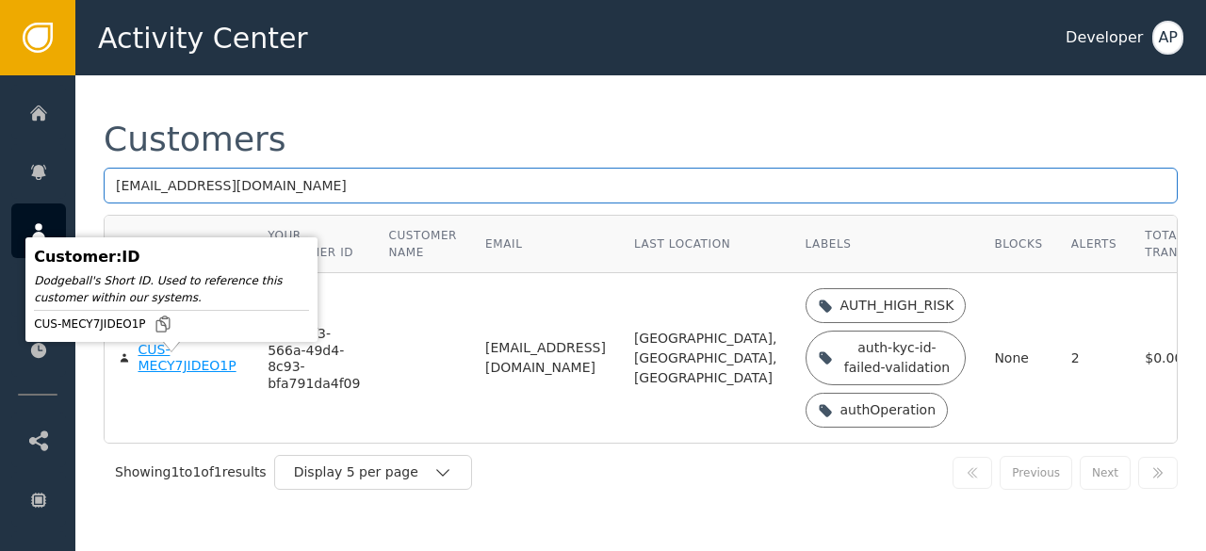
type input "[EMAIL_ADDRESS][DOMAIN_NAME]"
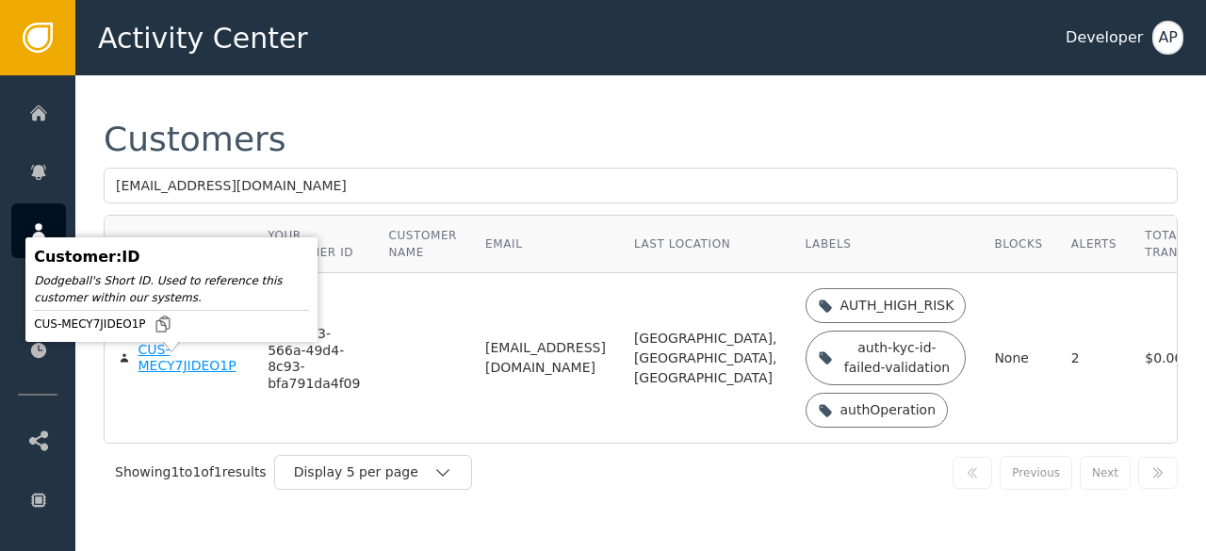
click at [158, 373] on div "CUS-MECY7JIDEO1P" at bounding box center [189, 358] width 102 height 33
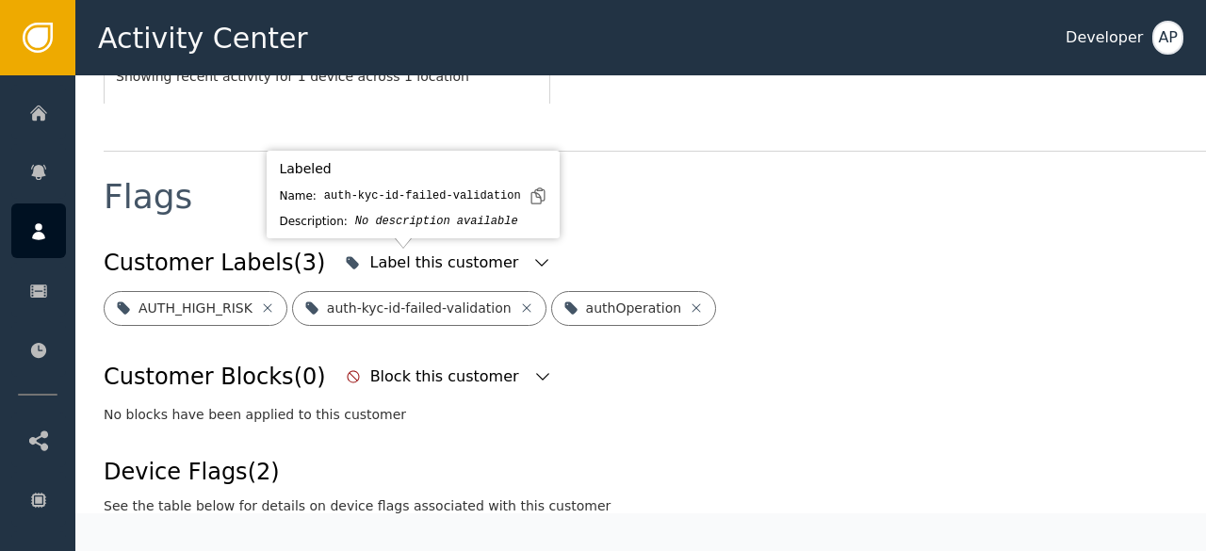
scroll to position [668, 0]
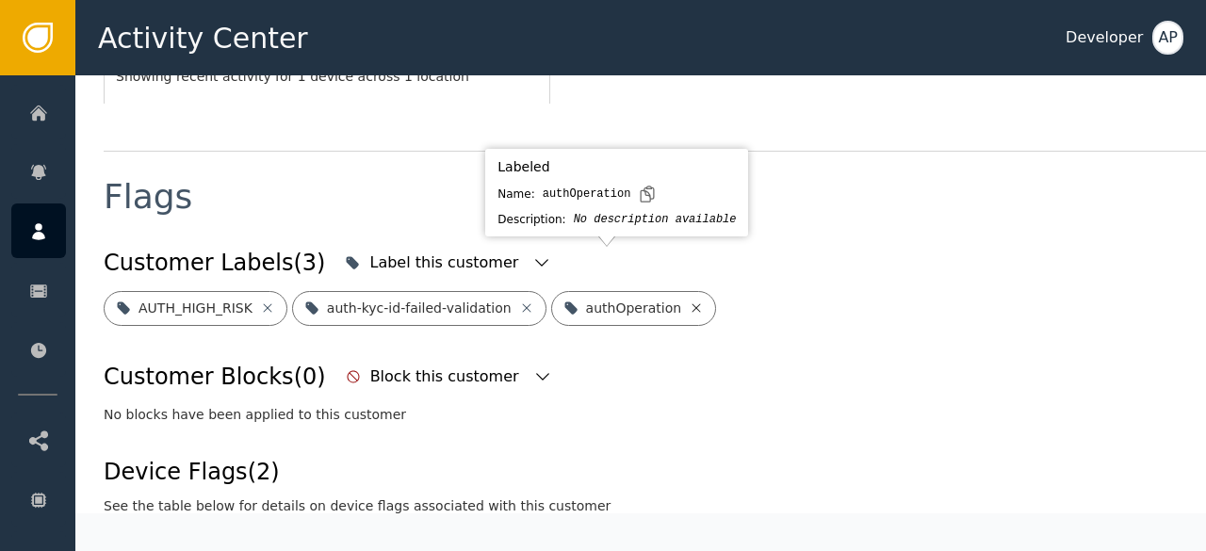
click at [693, 303] on icon at bounding box center [697, 307] width 8 height 8
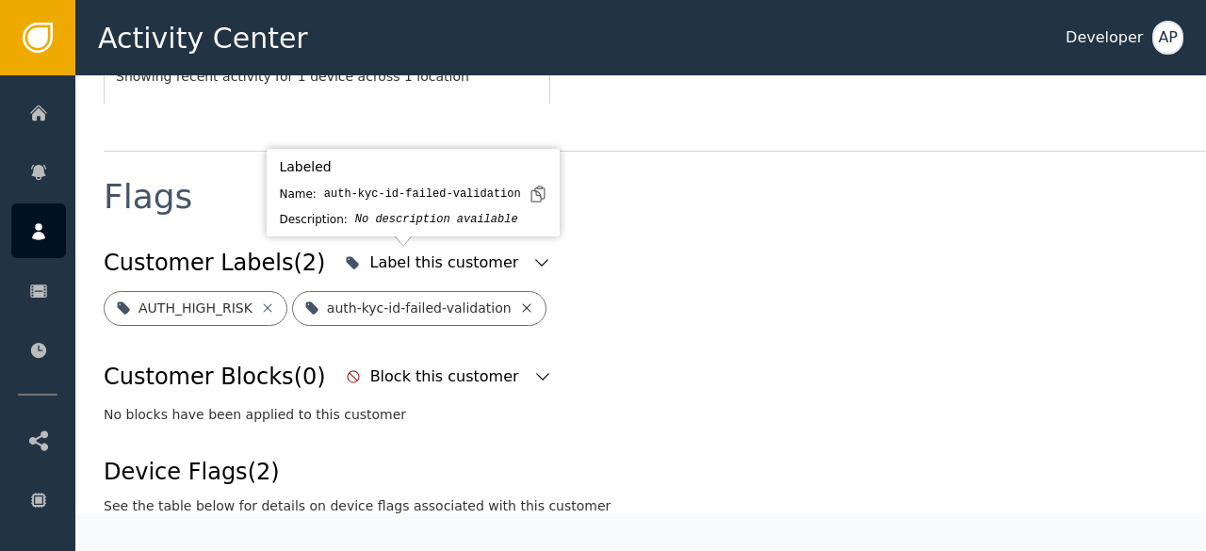
click at [519, 301] on icon at bounding box center [526, 308] width 15 height 15
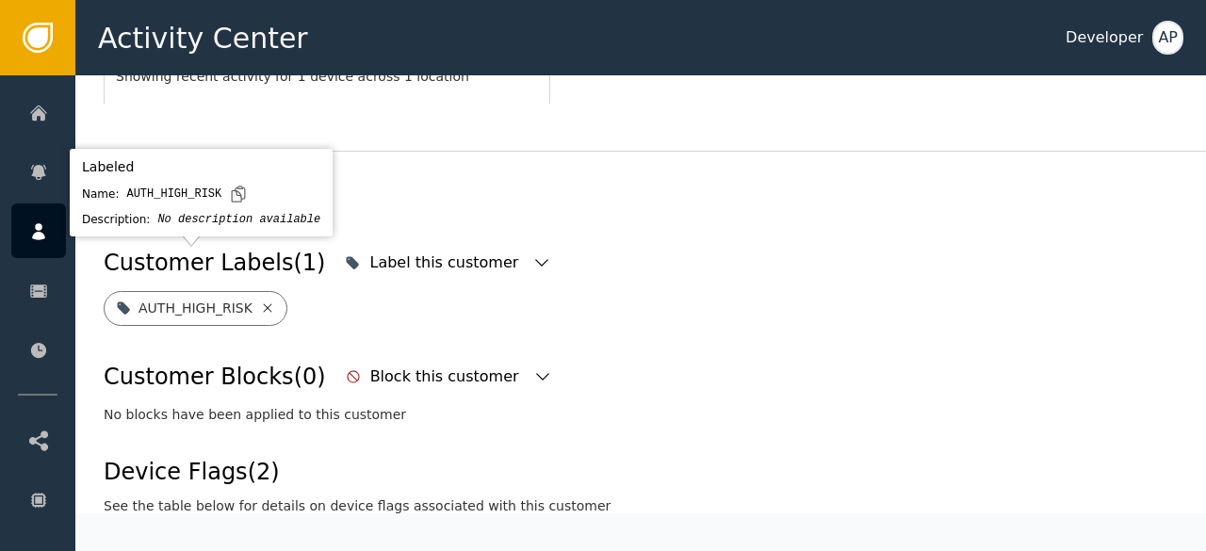
click at [260, 301] on icon at bounding box center [267, 308] width 15 height 15
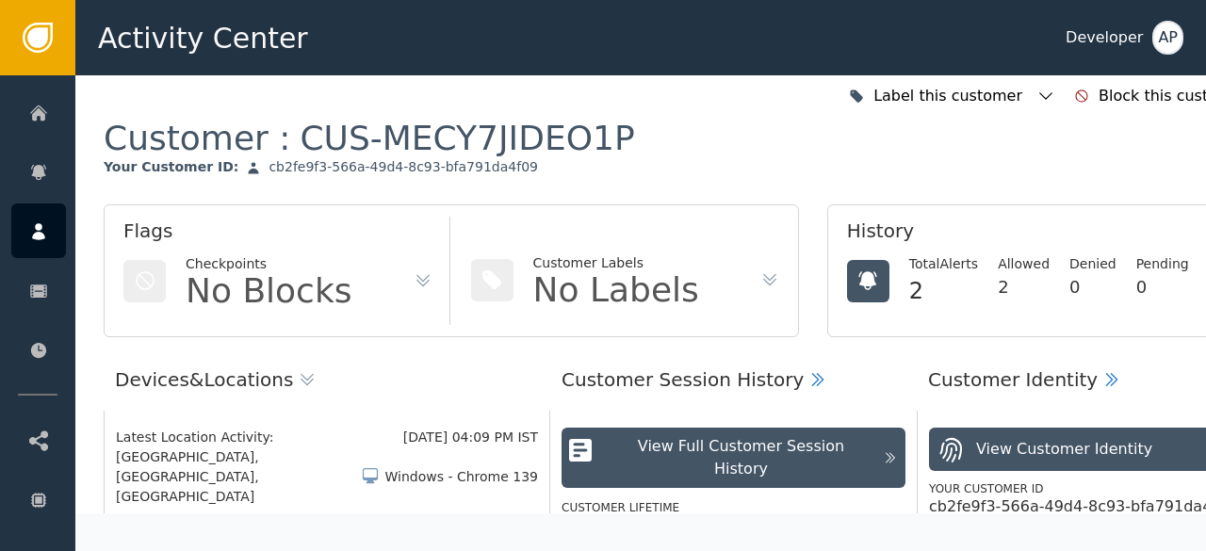
scroll to position [0, 0]
